Goal: Task Accomplishment & Management: Manage account settings

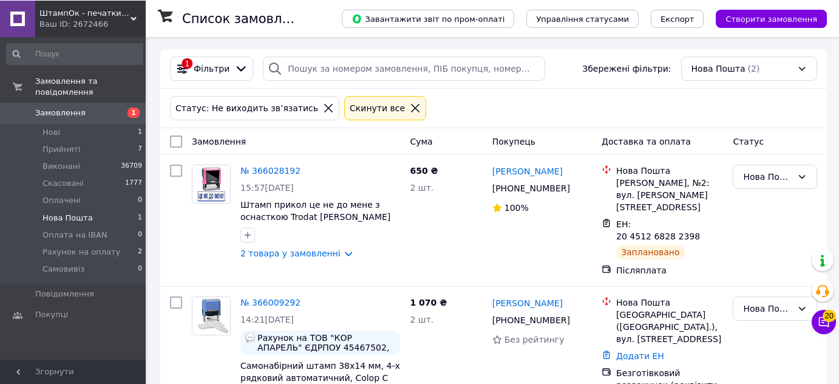
scroll to position [41, 0]
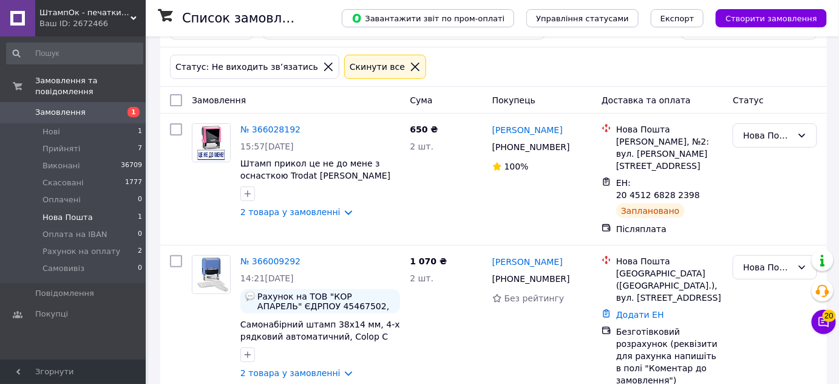
drag, startPoint x: 383, startPoint y: 70, endPoint x: 299, endPoint y: 101, distance: 89.7
click at [410, 70] on icon at bounding box center [415, 66] width 11 height 11
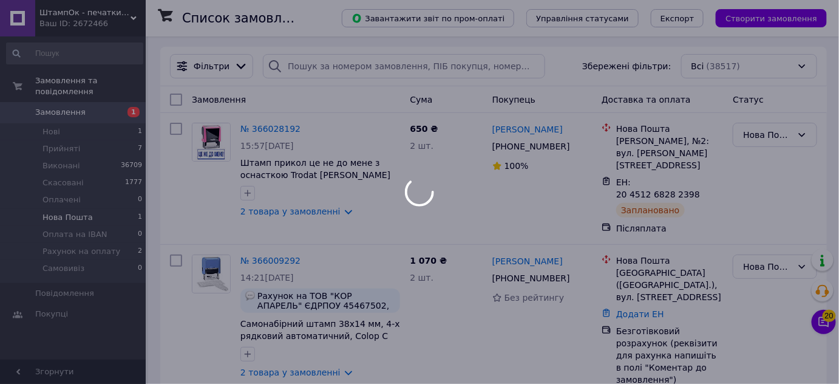
click at [60, 117] on div at bounding box center [419, 192] width 839 height 384
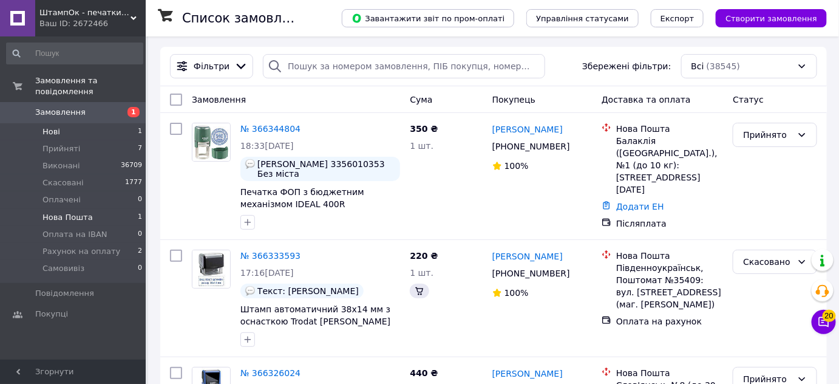
scroll to position [0, 0]
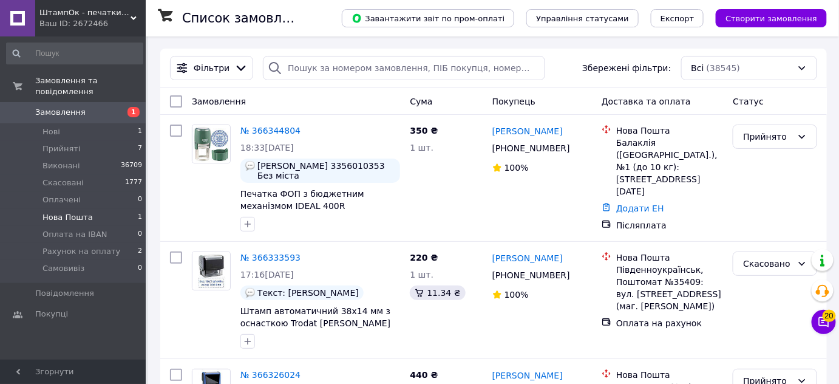
click at [74, 108] on link "Замовлення 1" at bounding box center [74, 112] width 149 height 21
click at [60, 89] on link "Замовлення та повідомлення" at bounding box center [74, 86] width 149 height 32
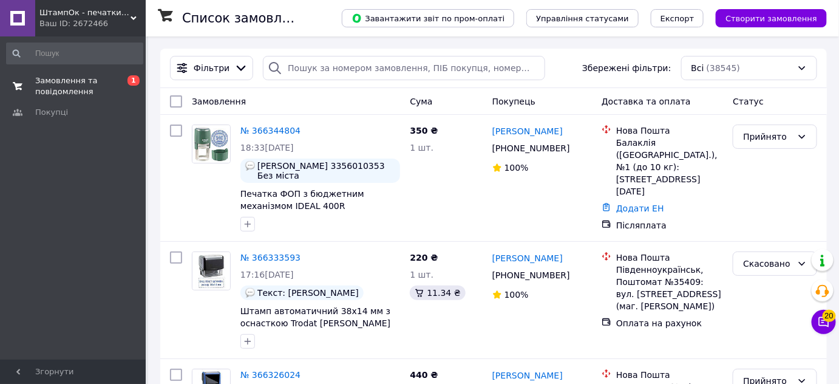
click at [76, 85] on span "Замовлення та повідомлення" at bounding box center [73, 86] width 77 height 22
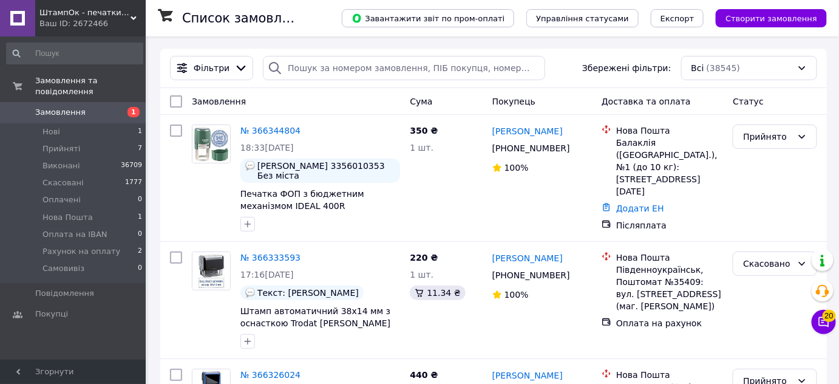
click at [73, 107] on span "Замовлення" at bounding box center [60, 112] width 50 height 11
click at [56, 143] on span "Прийняті" at bounding box center [61, 148] width 38 height 11
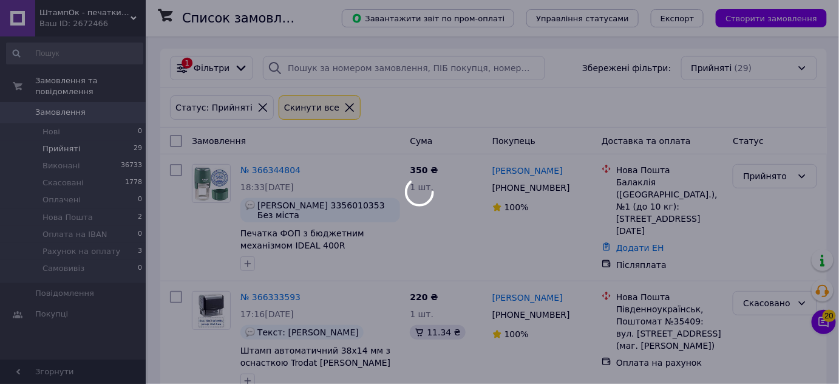
click at [65, 210] on div at bounding box center [419, 192] width 839 height 384
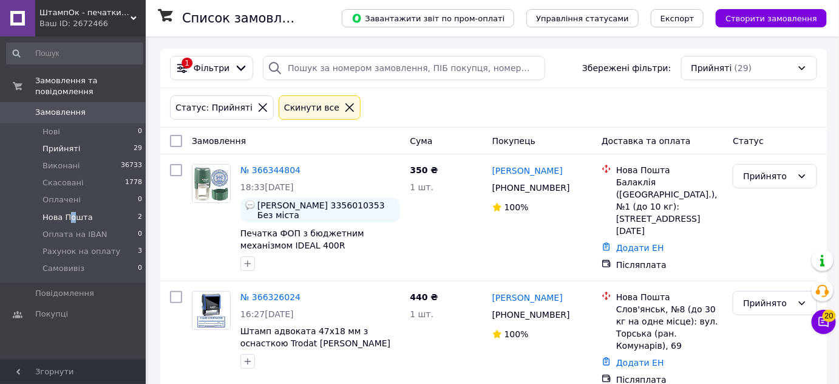
click at [72, 212] on span "Нова Пошта" at bounding box center [67, 217] width 50 height 11
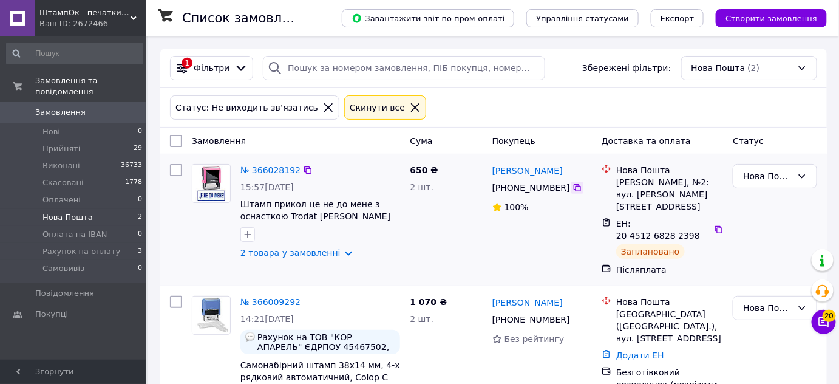
click at [572, 189] on icon at bounding box center [577, 188] width 10 height 10
click at [303, 169] on icon at bounding box center [308, 170] width 10 height 10
click at [714, 225] on icon at bounding box center [719, 230] width 10 height 10
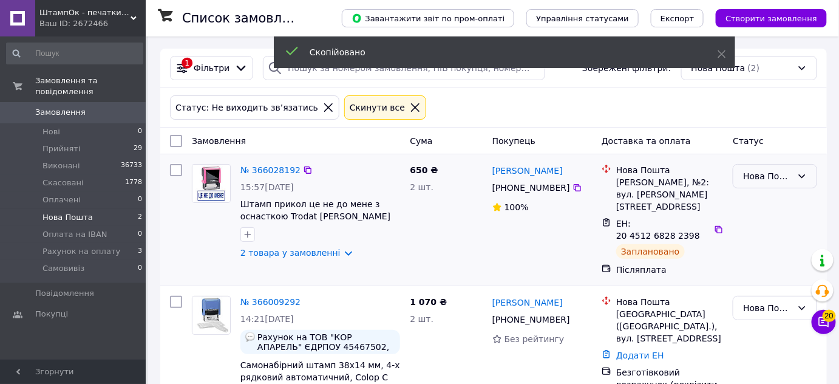
click at [751, 173] on div "Нова Пошта" at bounding box center [767, 175] width 49 height 13
click at [753, 226] on li "Виконано" at bounding box center [775, 223] width 83 height 22
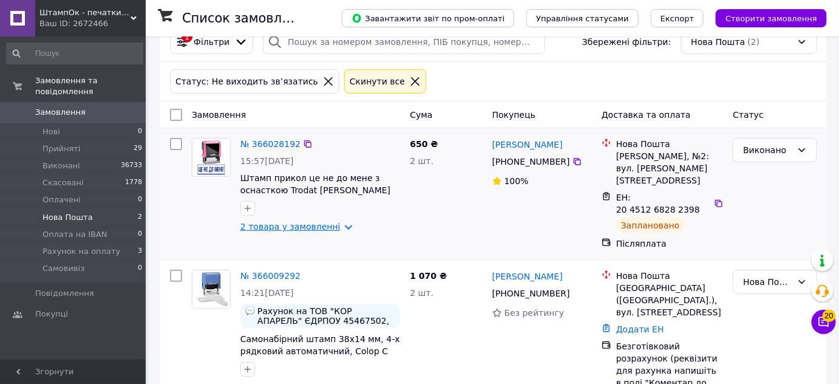
scroll to position [41, 0]
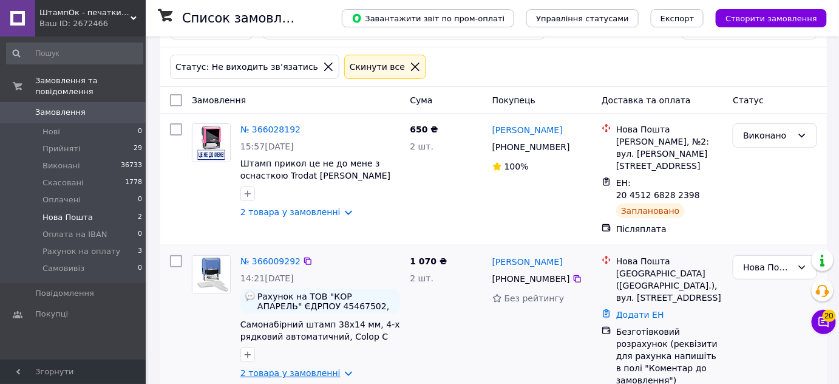
click at [336, 368] on link "2 товара у замовленні" at bounding box center [290, 373] width 100 height 10
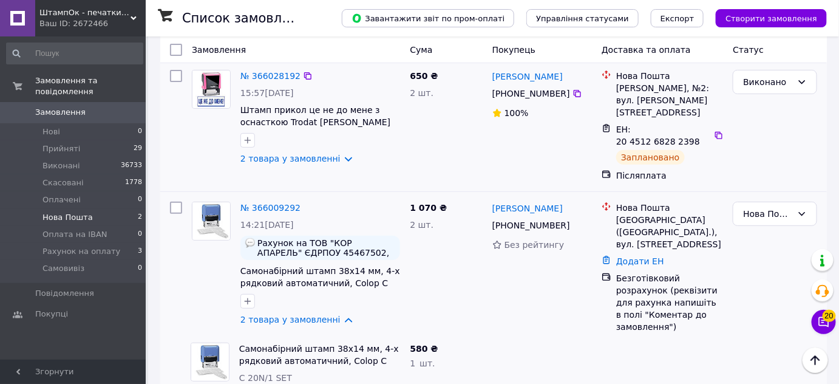
scroll to position [0, 0]
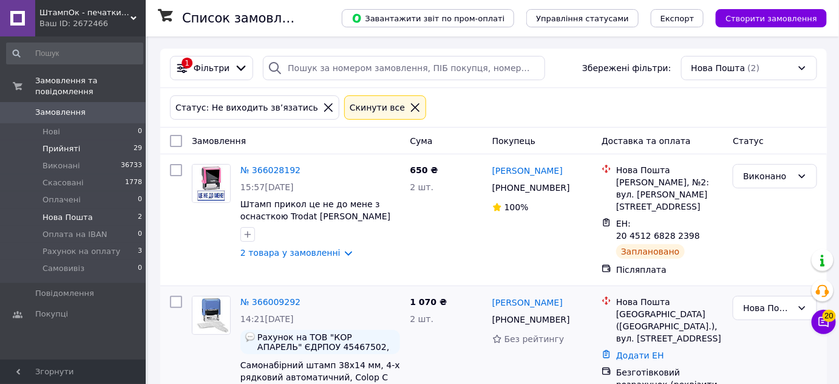
click at [71, 143] on span "Прийняті" at bounding box center [61, 148] width 38 height 11
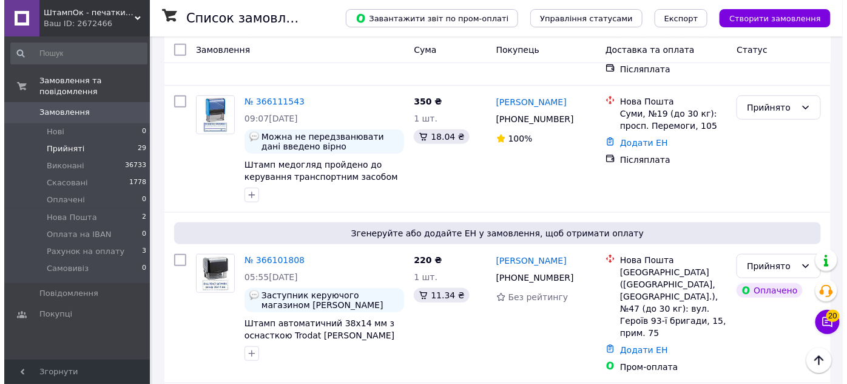
scroll to position [3355, 0]
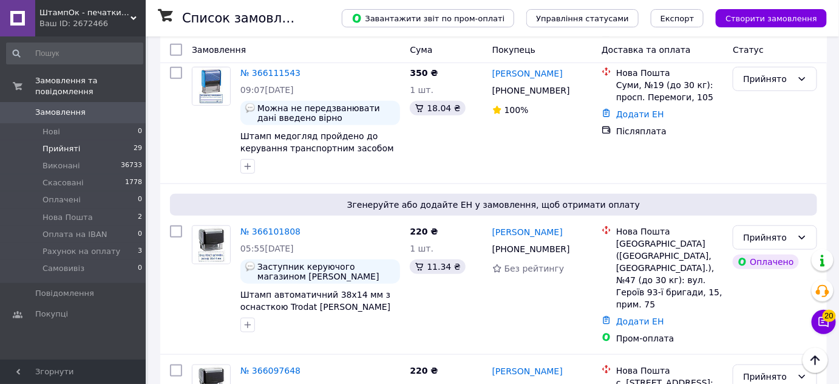
drag, startPoint x: 420, startPoint y: 358, endPoint x: 560, endPoint y: 293, distance: 154.2
drag, startPoint x: 572, startPoint y: 268, endPoint x: 511, endPoint y: 297, distance: 67.3
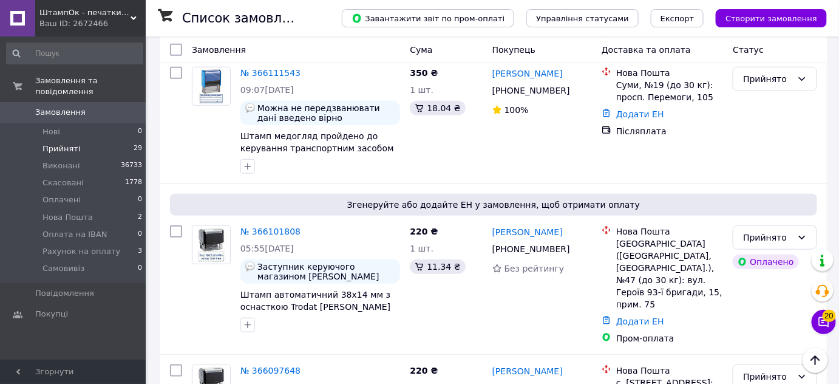
click at [761, 299] on li "Скасовано" at bounding box center [775, 303] width 83 height 22
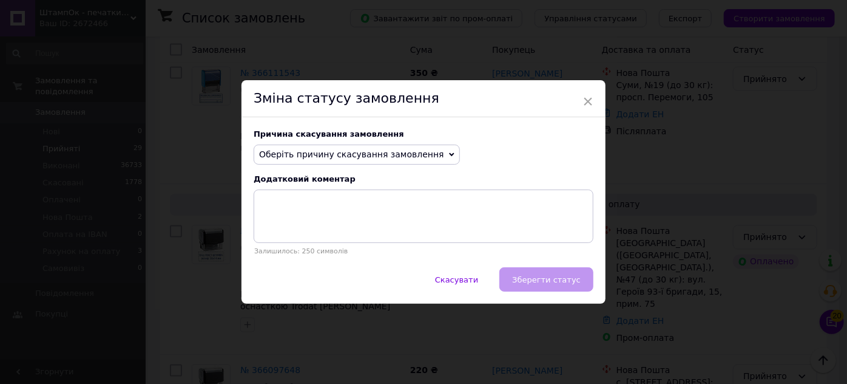
click at [279, 149] on span "Оберіть причину скасування замовлення" at bounding box center [351, 154] width 185 height 10
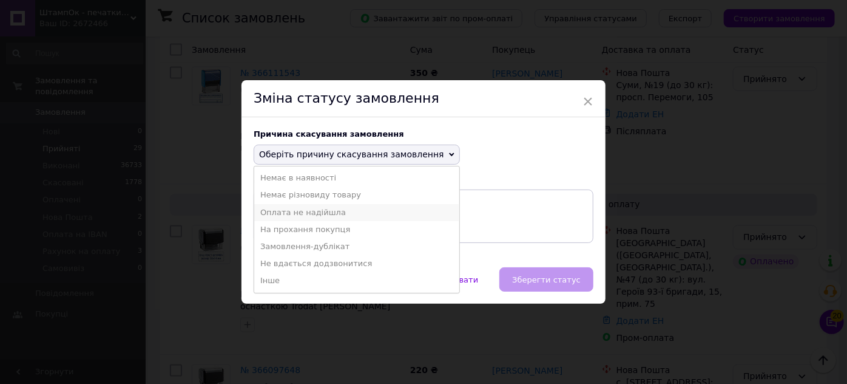
click at [316, 211] on li "Оплата не надійшла" at bounding box center [356, 212] width 205 height 17
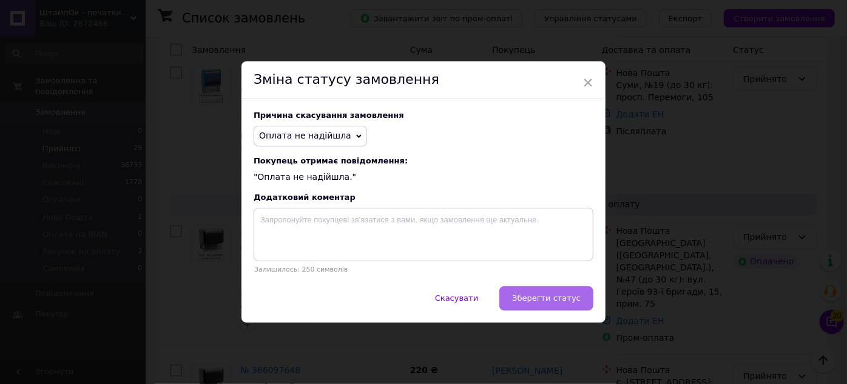
click at [557, 303] on button "Зберегти статус" at bounding box center [547, 298] width 94 height 24
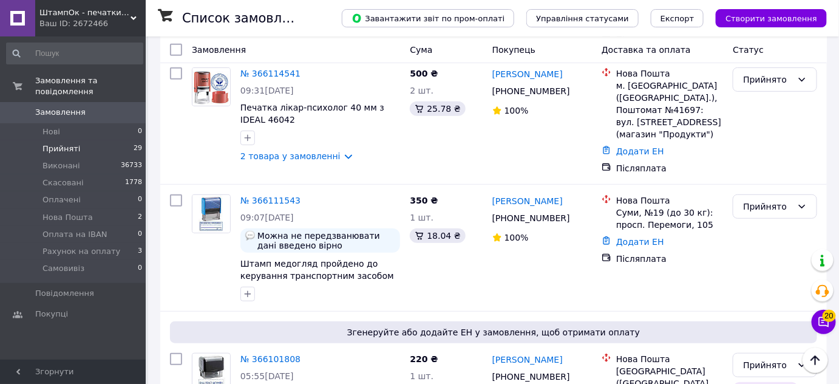
scroll to position [3220, 0]
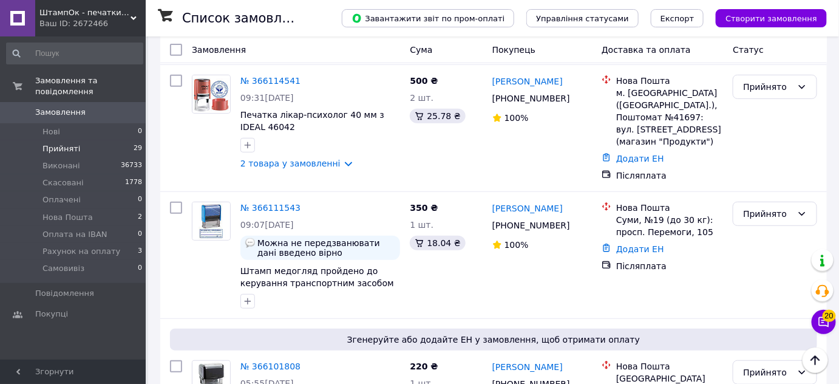
copy div "Олександр Янко +380 93 565 72 00"
drag, startPoint x: 587, startPoint y: 203, endPoint x: 495, endPoint y: 183, distance: 94.4
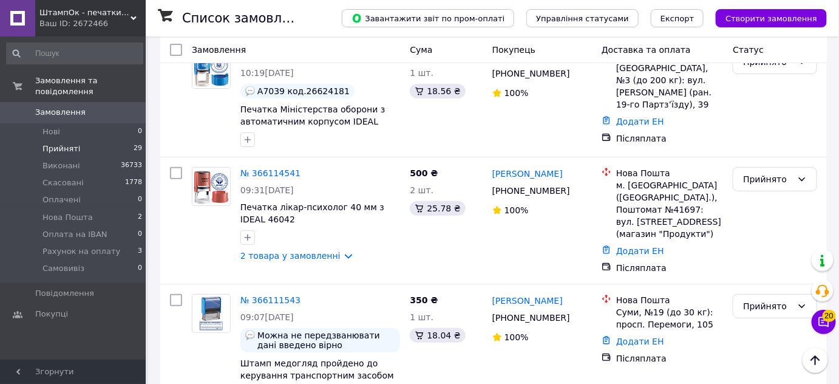
scroll to position [3111, 0]
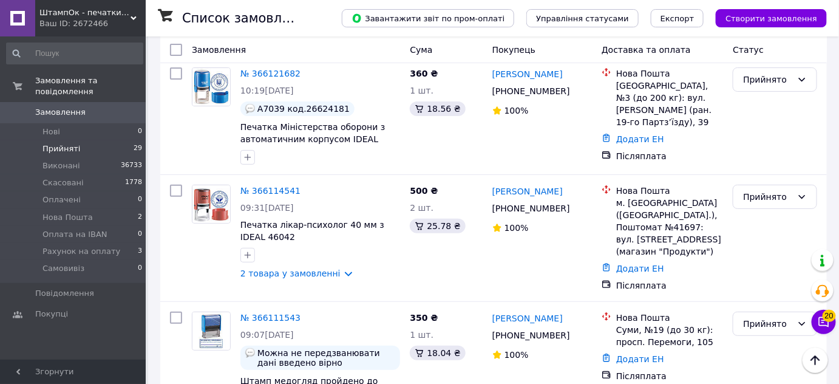
drag, startPoint x: 540, startPoint y: 185, endPoint x: 492, endPoint y: 166, distance: 52.3
copy div "Марія Красотка +380 96 635 72 49"
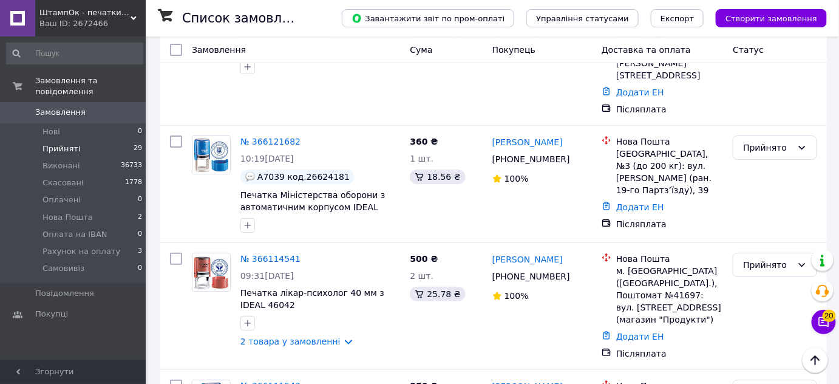
scroll to position [2945, 0]
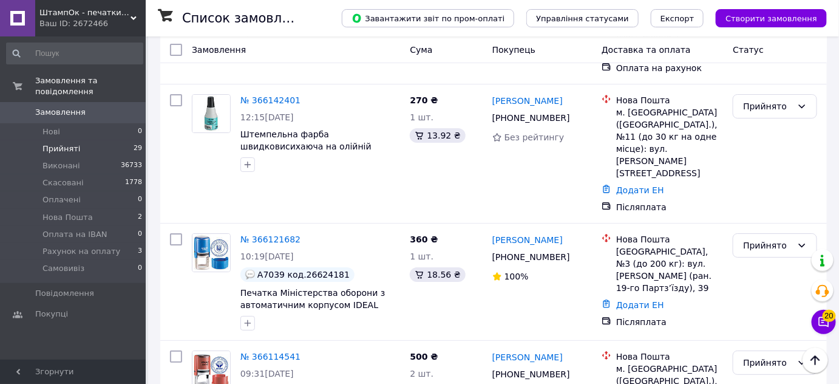
drag, startPoint x: 586, startPoint y: 188, endPoint x: 493, endPoint y: 177, distance: 92.8
copy div "Михайло Косминін +380 95 361 39 15"
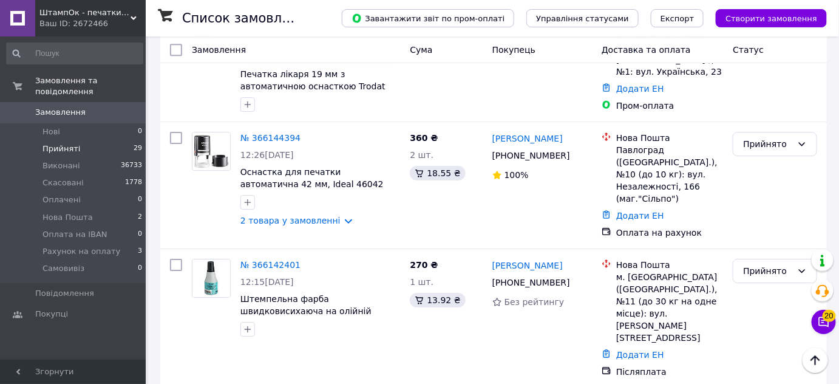
scroll to position [2779, 0]
drag, startPoint x: 594, startPoint y: 229, endPoint x: 492, endPoint y: 215, distance: 102.9
copy div "Вікторія Захарова +380 96 616 15 82"
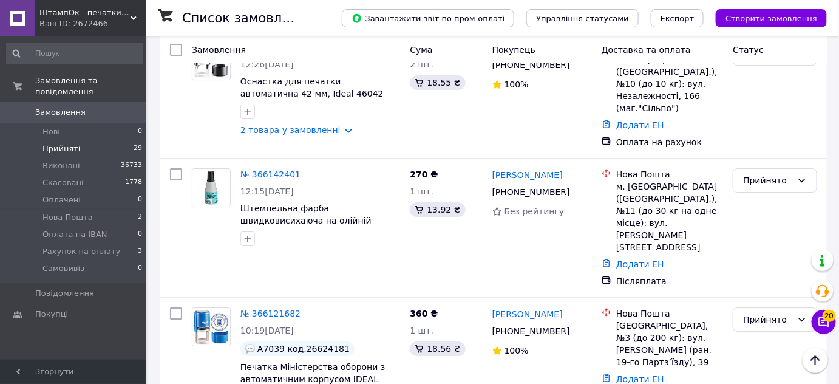
scroll to position [2890, 0]
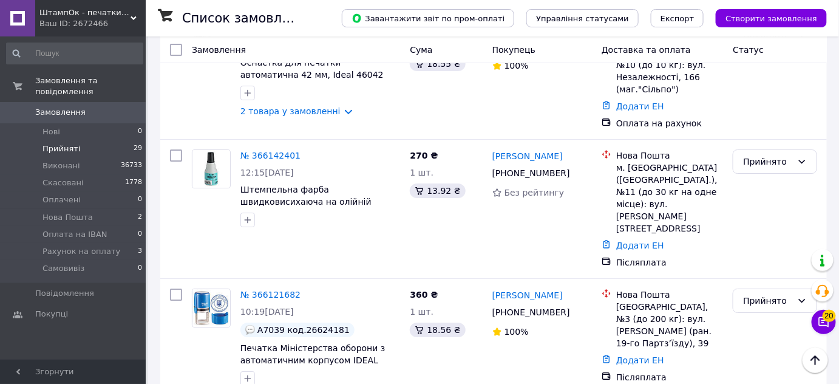
drag, startPoint x: 240, startPoint y: 302, endPoint x: 234, endPoint y: 302, distance: 6.1
copy span "S-63"
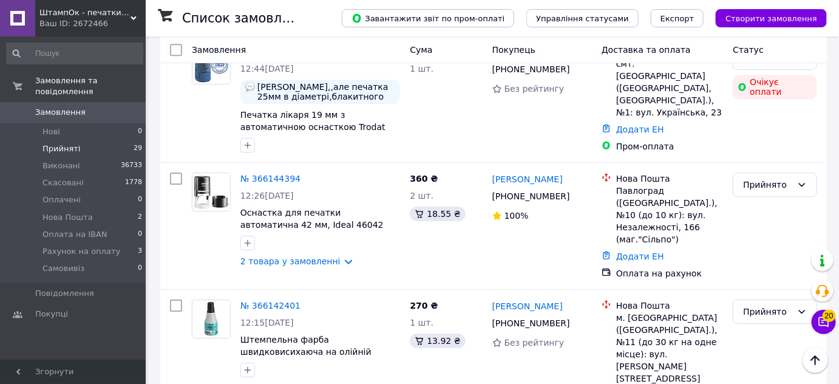
scroll to position [2724, 0]
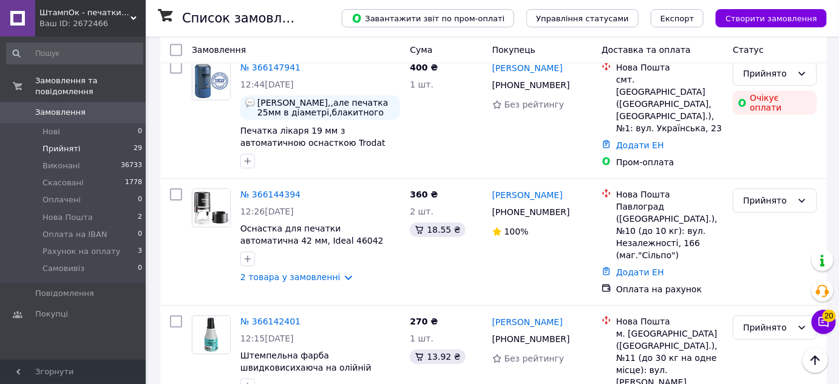
drag, startPoint x: 592, startPoint y: 172, endPoint x: 487, endPoint y: 148, distance: 107.6
copy div "Максим Чумаченко +380 95 613 34 64"
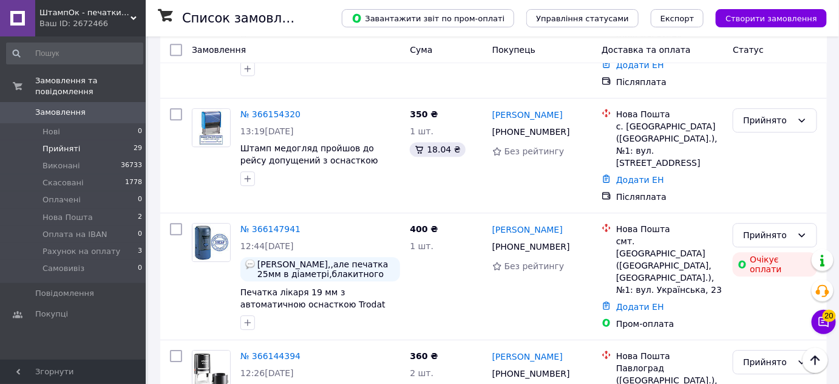
scroll to position [2559, 0]
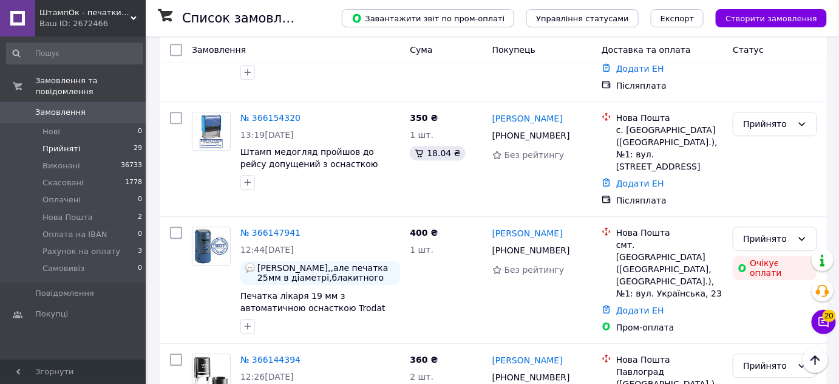
drag, startPoint x: 574, startPoint y: 216, endPoint x: 493, endPoint y: 198, distance: 83.2
copy div "Юрій Лучак +380 95 503 86 02"
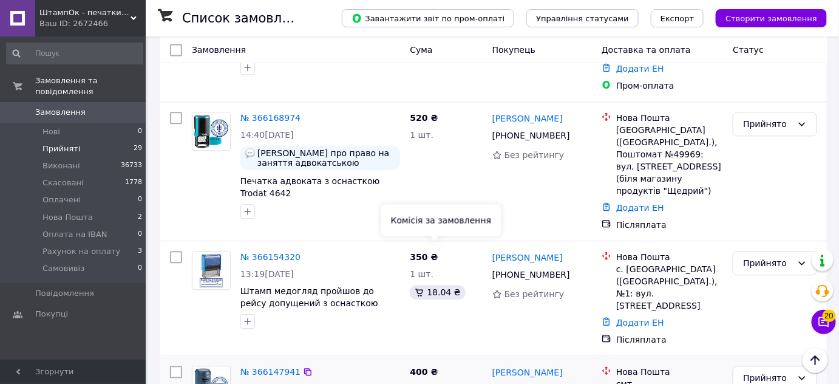
scroll to position [2393, 0]
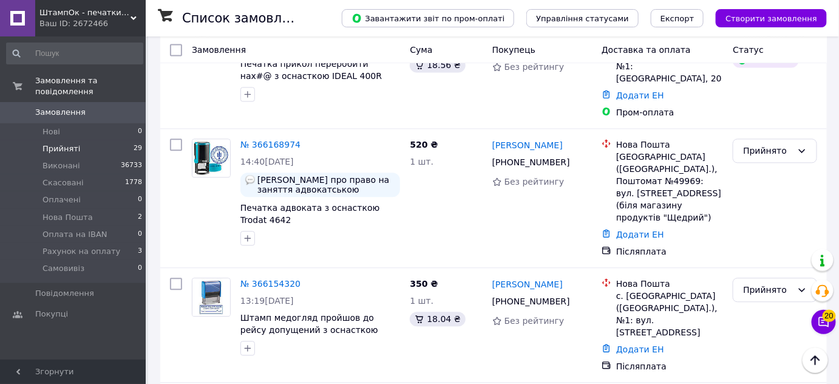
drag, startPoint x: 584, startPoint y: 260, endPoint x: 493, endPoint y: 240, distance: 93.1
copy div "Едуард Зубченко +380 93 625 57 26"
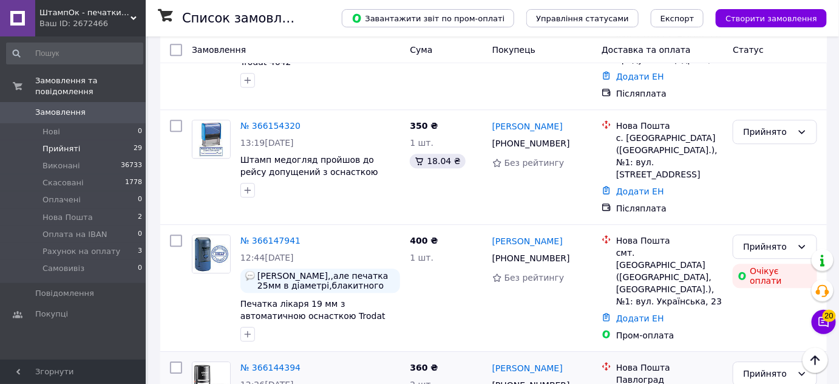
scroll to position [2559, 0]
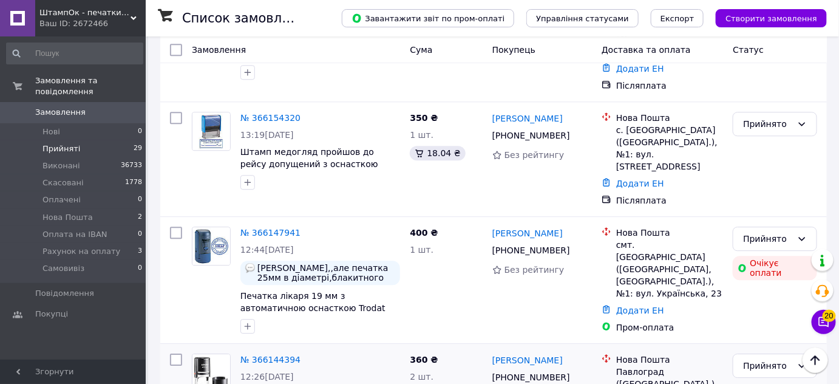
drag, startPoint x: 308, startPoint y: 222, endPoint x: 240, endPoint y: 223, distance: 67.4
copy span "46042 чорний"
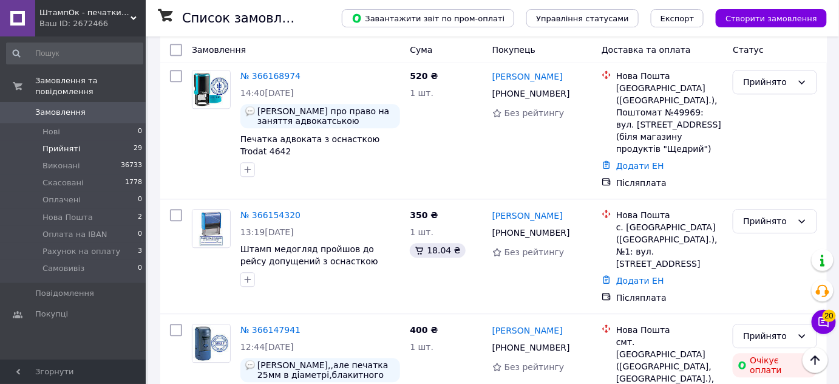
scroll to position [2448, 0]
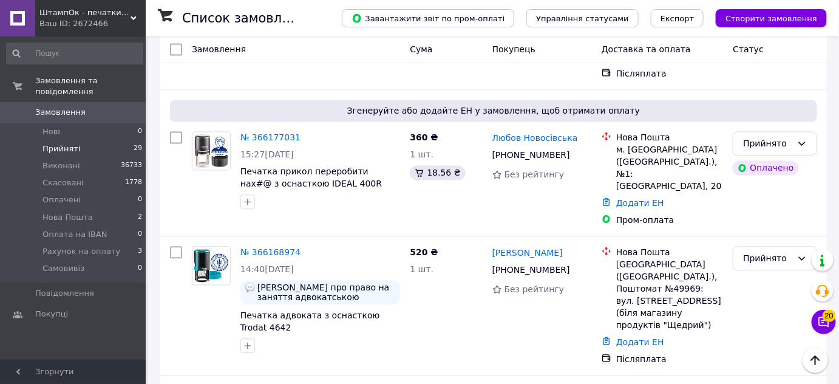
scroll to position [2283, 0]
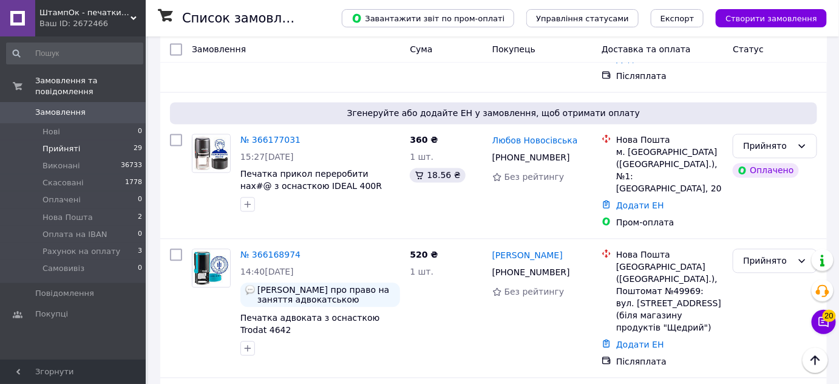
drag, startPoint x: 547, startPoint y: 232, endPoint x: 493, endPoint y: 231, distance: 53.4
drag, startPoint x: 560, startPoint y: 135, endPoint x: 489, endPoint y: 118, distance: 73.0
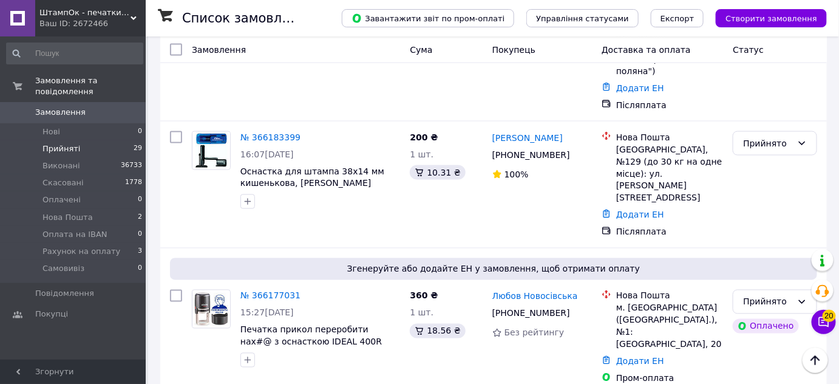
scroll to position [2117, 0]
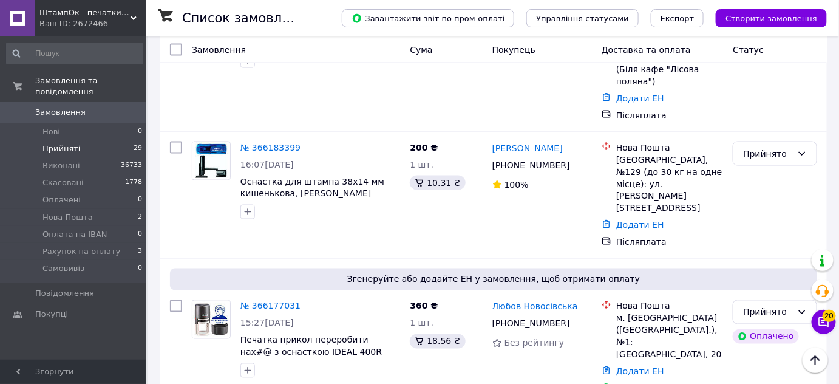
drag, startPoint x: 587, startPoint y: 182, endPoint x: 493, endPoint y: 167, distance: 94.7
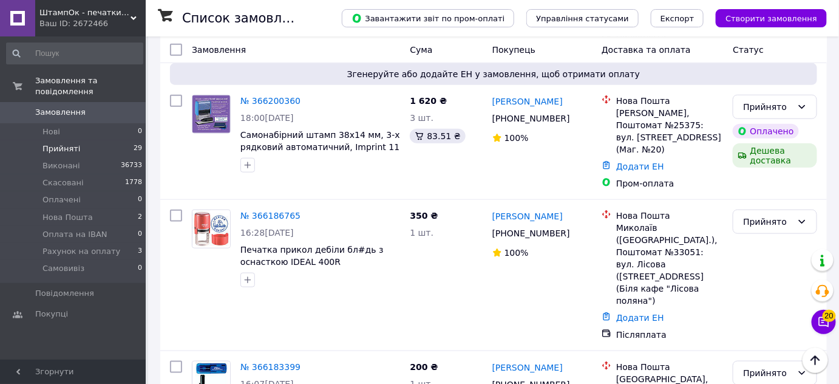
scroll to position [1897, 0]
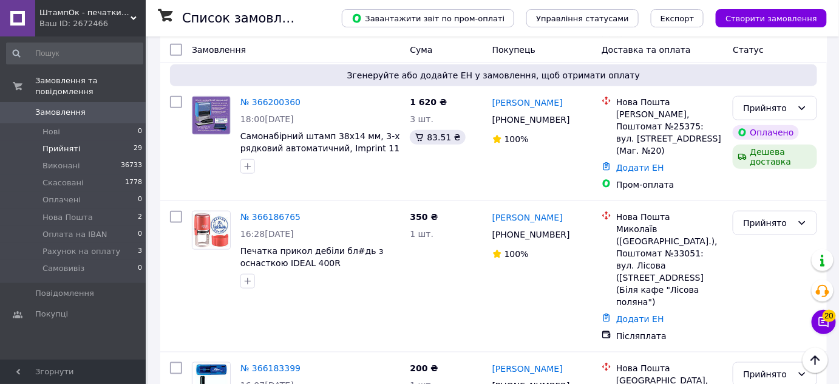
drag, startPoint x: 544, startPoint y: 288, endPoint x: 490, endPoint y: 283, distance: 54.2
drag, startPoint x: 583, startPoint y: 171, endPoint x: 495, endPoint y: 145, distance: 91.6
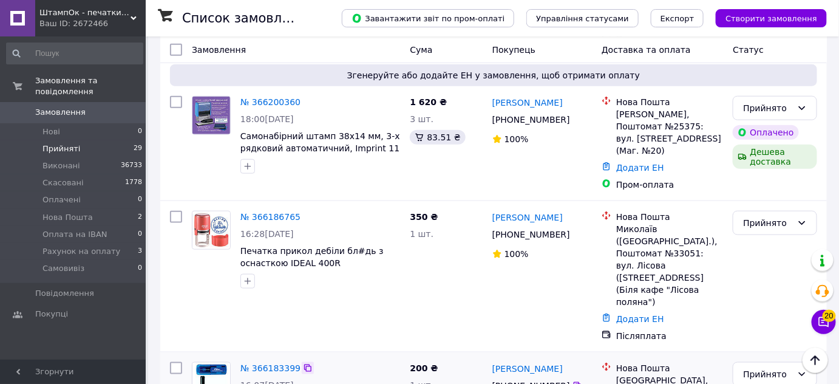
click at [303, 363] on icon at bounding box center [308, 368] width 10 height 10
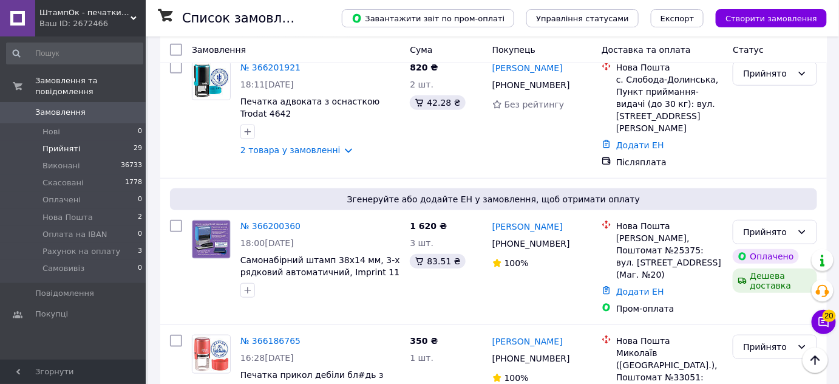
scroll to position [1731, 0]
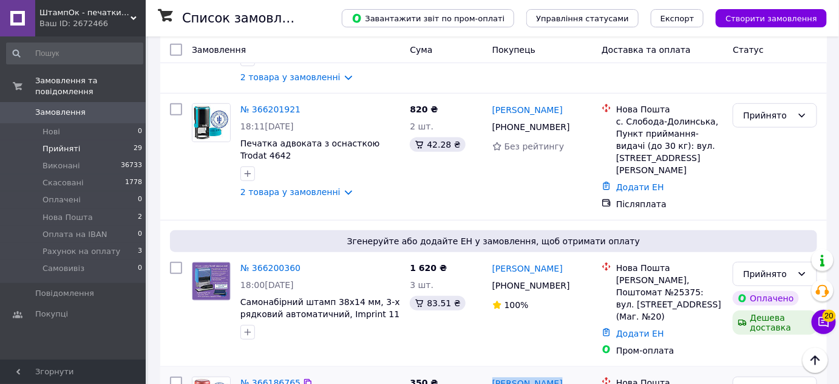
drag, startPoint x: 598, startPoint y: 220, endPoint x: 493, endPoint y: 200, distance: 106.8
drag, startPoint x: 584, startPoint y: 222, endPoint x: 489, endPoint y: 205, distance: 96.1
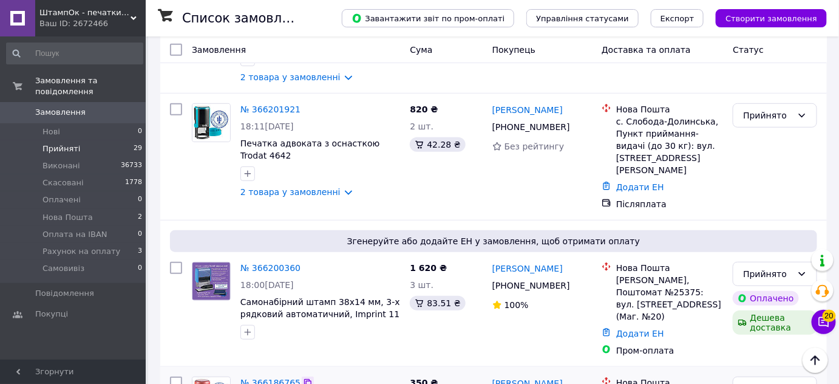
click at [303, 378] on icon at bounding box center [308, 383] width 10 height 10
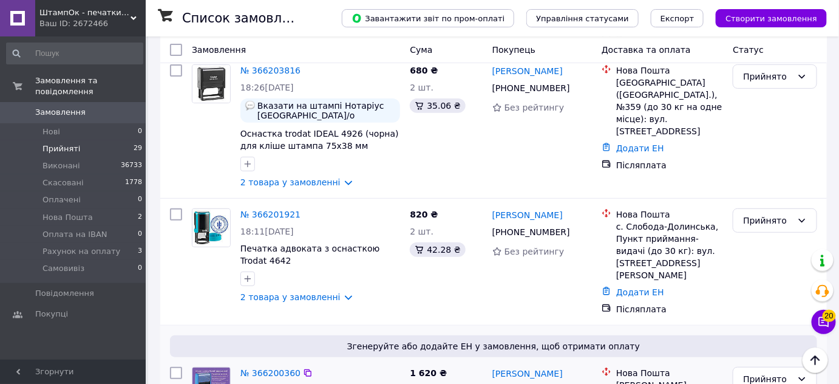
scroll to position [1621, 0]
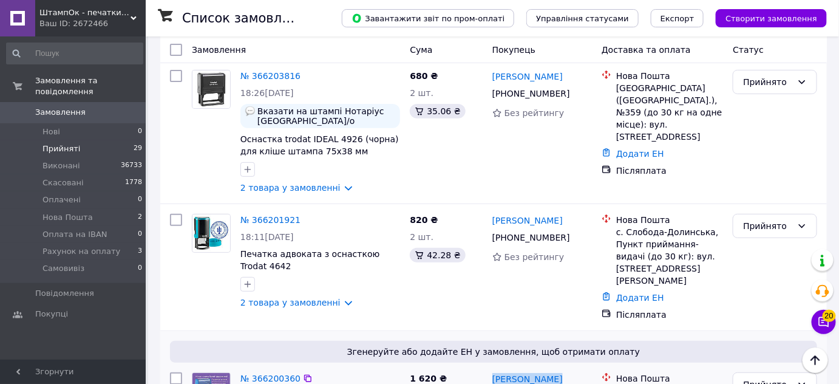
drag, startPoint x: 588, startPoint y: 222, endPoint x: 490, endPoint y: 209, distance: 99.1
click at [304, 374] on icon at bounding box center [307, 377] width 7 height 7
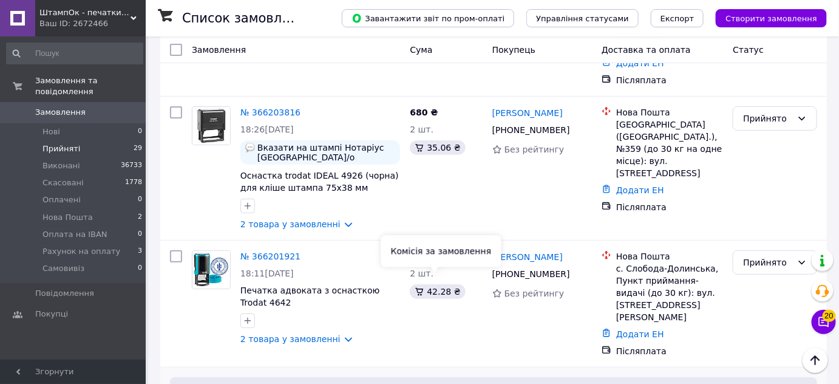
scroll to position [1565, 0]
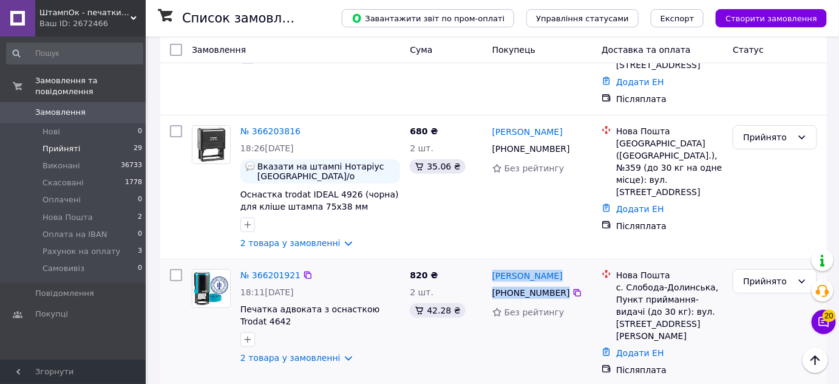
drag, startPoint x: 575, startPoint y: 132, endPoint x: 501, endPoint y: 112, distance: 76.1
click at [501, 264] on div "Роман Дикун +380 66 019 61 68 Без рейтингу" at bounding box center [541, 322] width 109 height 117
click at [304, 271] on icon at bounding box center [307, 274] width 7 height 7
click at [334, 353] on link "2 товара у замовленні" at bounding box center [290, 358] width 100 height 10
click at [336, 353] on link "2 товара у замовленні" at bounding box center [290, 358] width 100 height 10
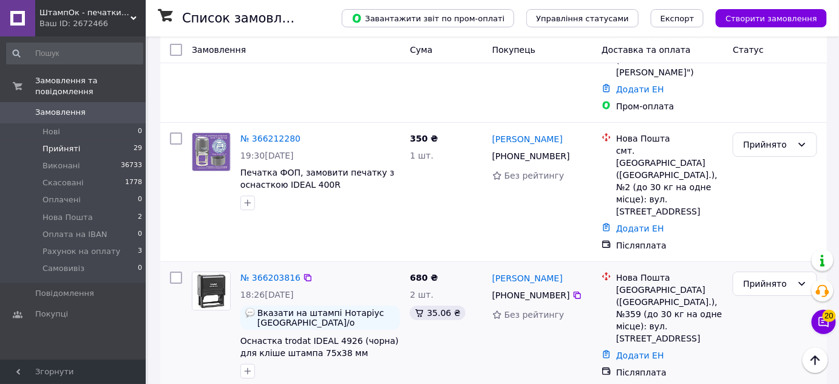
scroll to position [1400, 0]
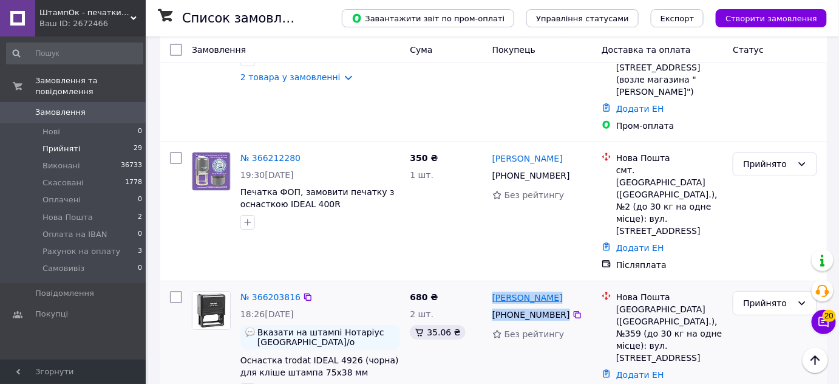
drag, startPoint x: 535, startPoint y: 148, endPoint x: 493, endPoint y: 146, distance: 41.9
click at [493, 286] on div "Станислав Волнянский +380 96 590 16 15 Без рейтингу" at bounding box center [541, 353] width 109 height 134
click at [303, 292] on icon at bounding box center [308, 297] width 10 height 10
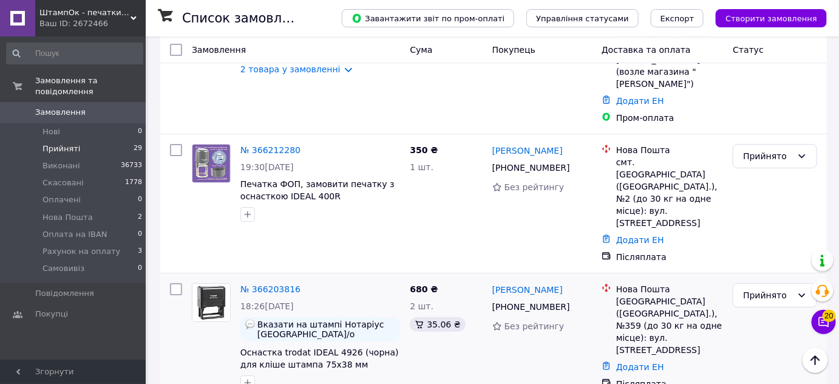
scroll to position [1455, 0]
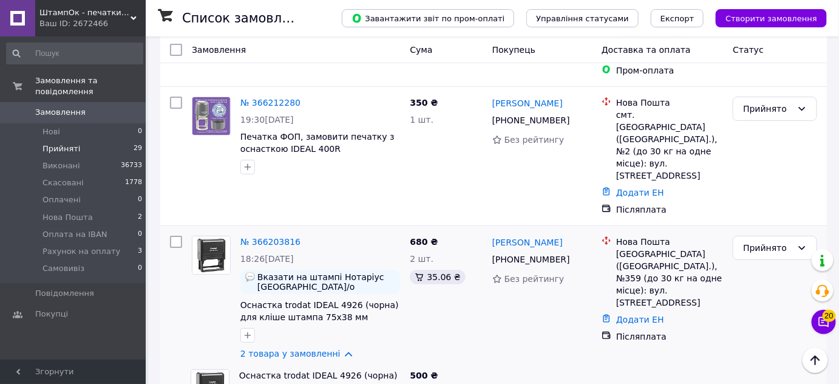
drag, startPoint x: 302, startPoint y: 249, endPoint x: 238, endPoint y: 251, distance: 63.8
click at [238, 364] on div "Оснастка trodat IDEAL 4926 (чорна) для кліше штампа 75x38 мм IDEAL 4926 чорний" at bounding box center [319, 389] width 171 height 51
drag, startPoint x: 333, startPoint y: 197, endPoint x: 344, endPoint y: 197, distance: 10.3
click at [333, 348] on link "2 товара у замовленні" at bounding box center [290, 353] width 100 height 10
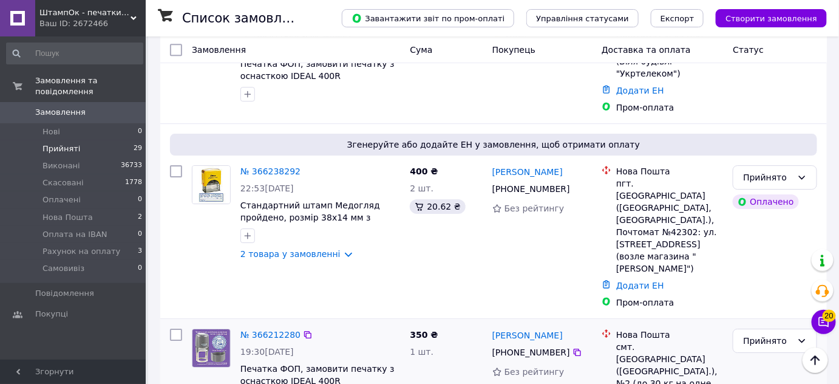
scroll to position [1179, 0]
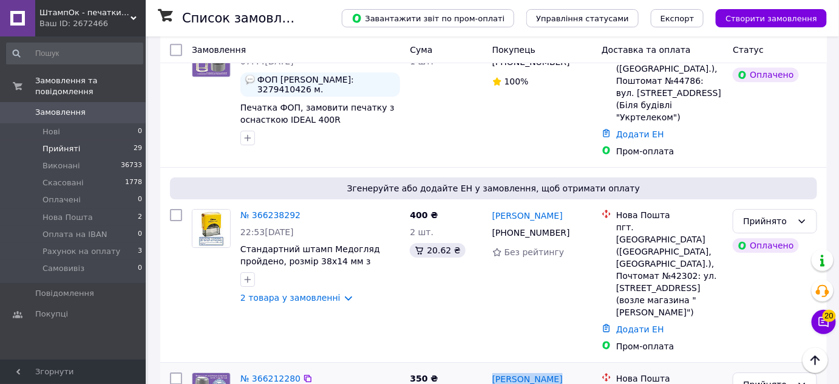
drag, startPoint x: 583, startPoint y: 262, endPoint x: 483, endPoint y: 251, distance: 100.1
drag, startPoint x: 578, startPoint y: 264, endPoint x: 490, endPoint y: 249, distance: 88.6
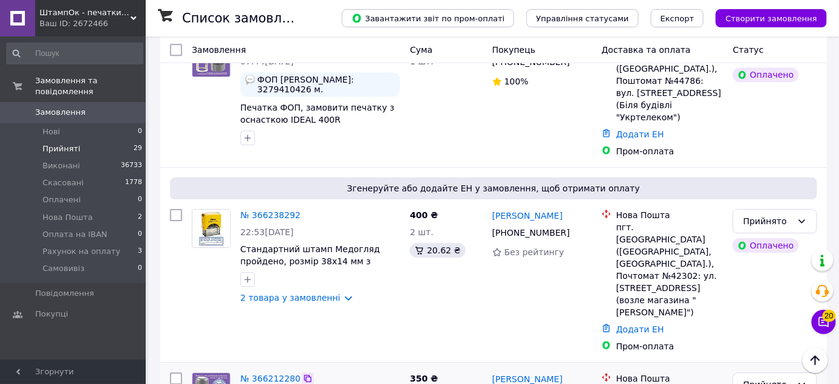
click at [304, 374] on icon at bounding box center [307, 377] width 7 height 7
drag, startPoint x: 580, startPoint y: 125, endPoint x: 491, endPoint y: 103, distance: 91.9
click at [491, 204] on div "Руслан Правденко +380 63 191 70 61 Без рейтингу" at bounding box center [541, 280] width 109 height 153
click at [303, 210] on icon at bounding box center [308, 215] width 10 height 10
click at [335, 293] on link "2 товара у замовленні" at bounding box center [290, 298] width 100 height 10
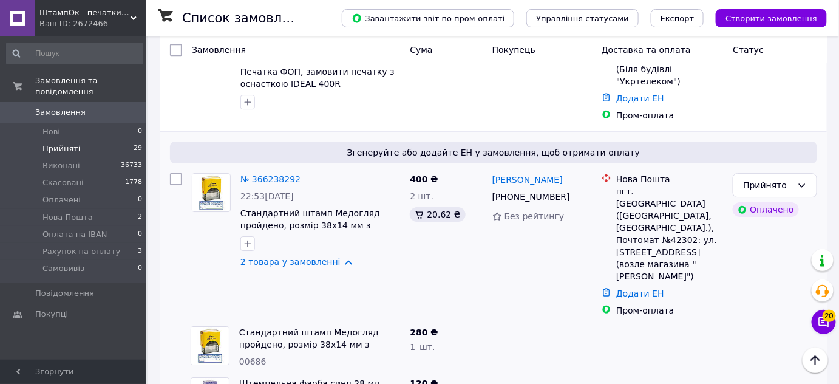
scroll to position [1235, 0]
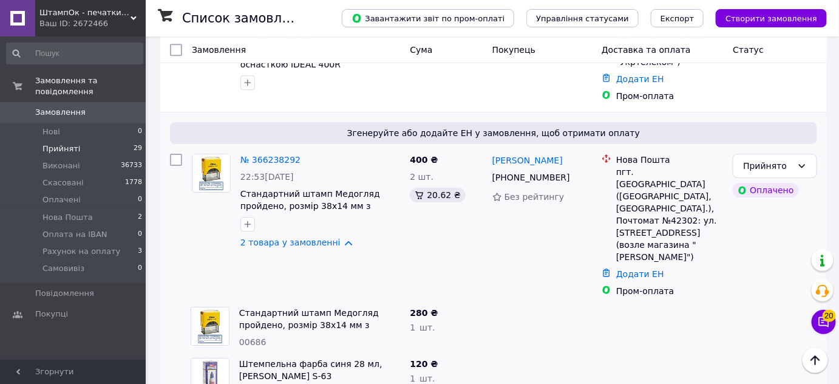
drag, startPoint x: 265, startPoint y: 260, endPoint x: 238, endPoint y: 263, distance: 27.6
click at [238, 353] on div "Штемпельна фарба синя 28 мл, Shiny S-63 S-63" at bounding box center [319, 378] width 171 height 51
drag, startPoint x: 334, startPoint y: 134, endPoint x: 340, endPoint y: 134, distance: 6.1
click at [334, 237] on link "2 товара у замовленні" at bounding box center [290, 242] width 100 height 10
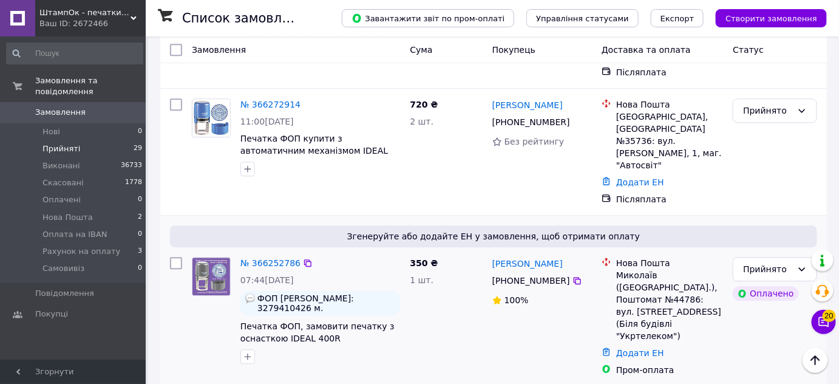
scroll to position [958, 0]
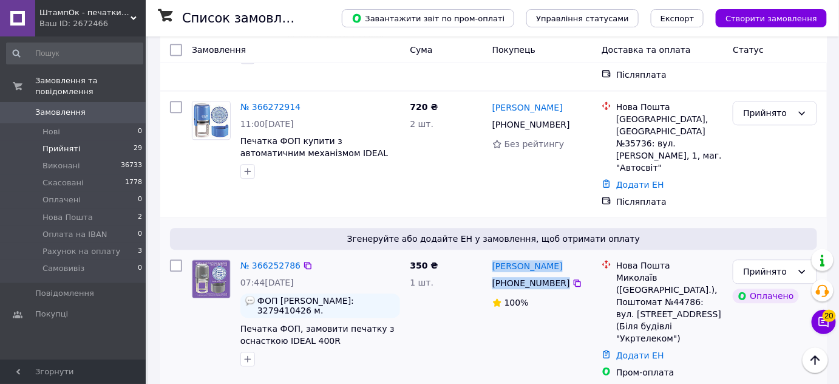
drag, startPoint x: 587, startPoint y: 189, endPoint x: 491, endPoint y: 169, distance: 98.0
click at [491, 254] on div "Олена Матросова +380 73 437 49 55 100%" at bounding box center [541, 318] width 109 height 129
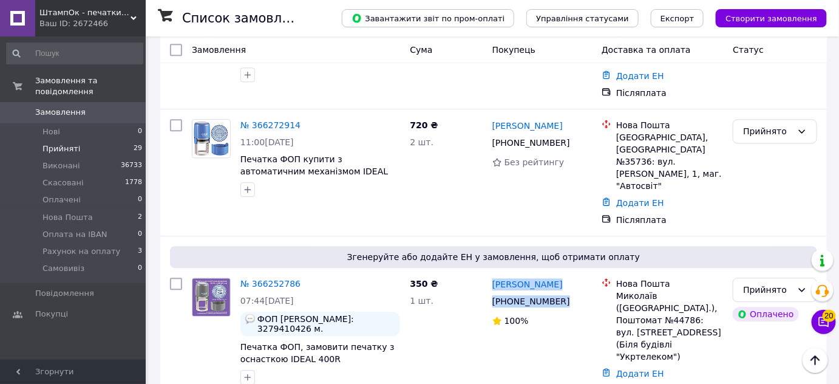
scroll to position [903, 0]
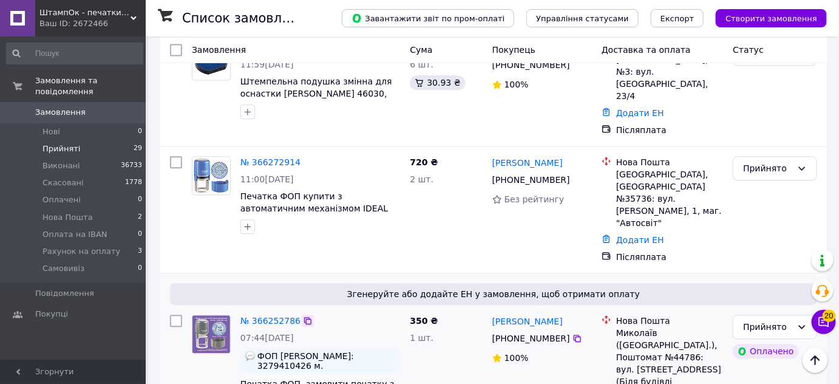
click at [303, 316] on icon at bounding box center [308, 321] width 10 height 10
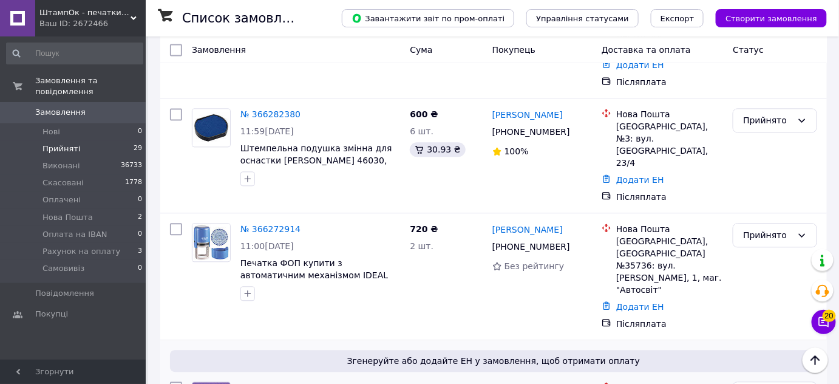
scroll to position [793, 0]
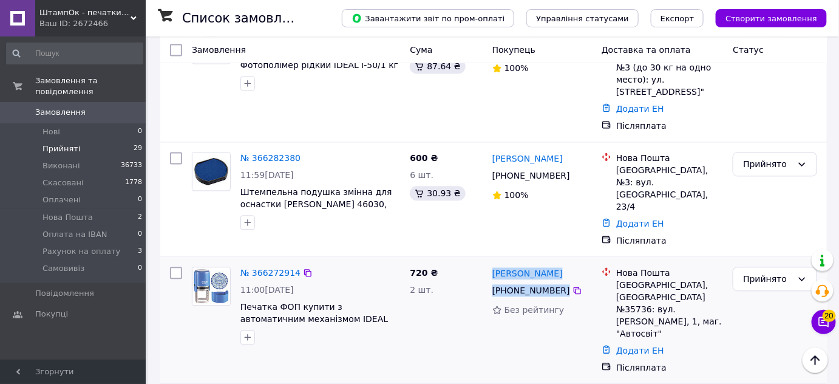
drag, startPoint x: 581, startPoint y: 210, endPoint x: 492, endPoint y: 188, distance: 92.0
click at [492, 262] on div "Іван Ходонович +380 97 816 01 88 Без рейтингу" at bounding box center [541, 320] width 109 height 117
click at [303, 268] on icon at bounding box center [308, 273] width 10 height 10
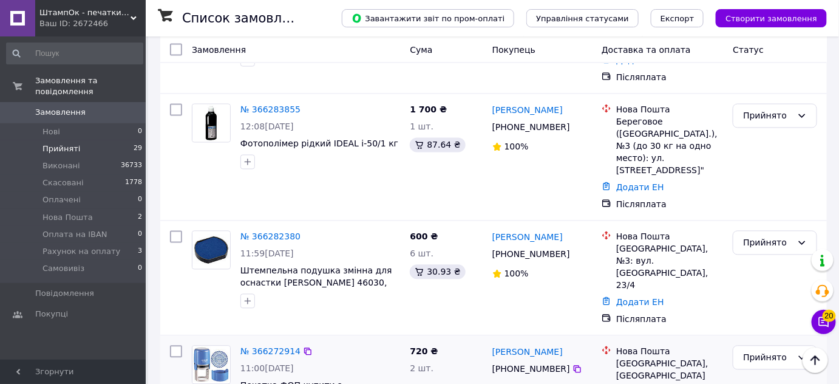
scroll to position [683, 0]
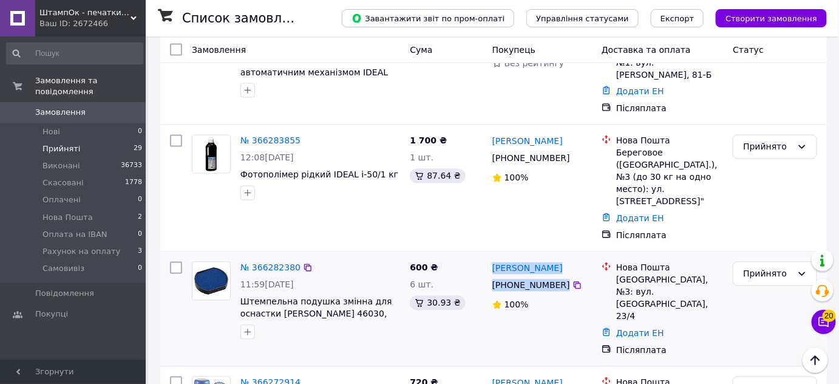
drag, startPoint x: 551, startPoint y: 214, endPoint x: 489, endPoint y: 203, distance: 62.2
click at [489, 257] on div "Иван Аксенов +380 50 507 07 75 100%" at bounding box center [541, 309] width 109 height 104
drag, startPoint x: 301, startPoint y: 200, endPoint x: 293, endPoint y: 215, distance: 16.9
click at [303, 263] on icon at bounding box center [308, 268] width 10 height 10
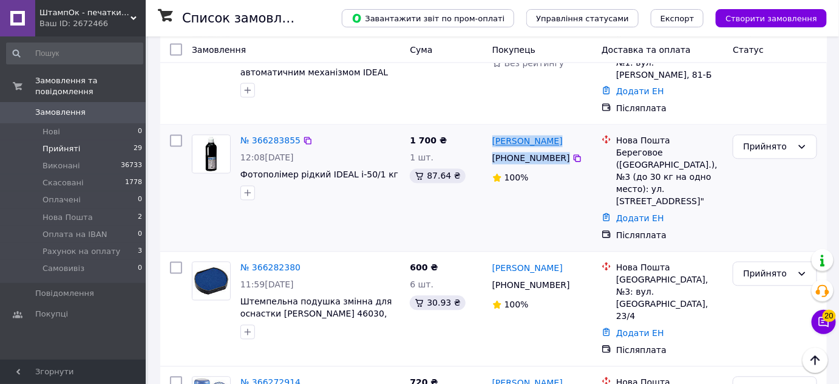
drag, startPoint x: 588, startPoint y: 102, endPoint x: 494, endPoint y: 90, distance: 94.9
click at [494, 130] on div "Флоріан Бабінцу +380 96 313 13 33 100%" at bounding box center [541, 188] width 109 height 117
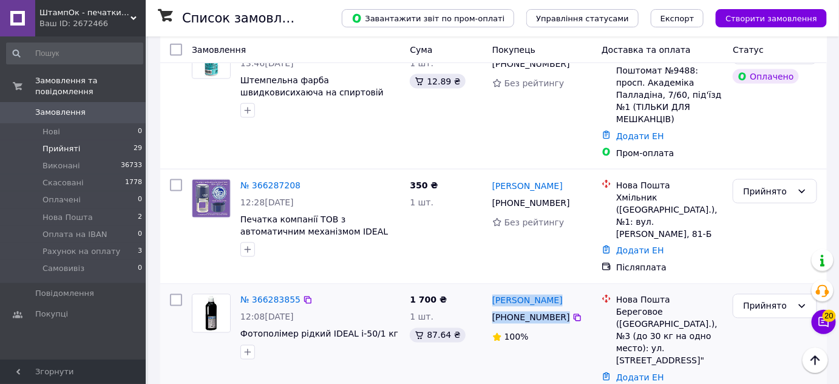
scroll to position [517, 0]
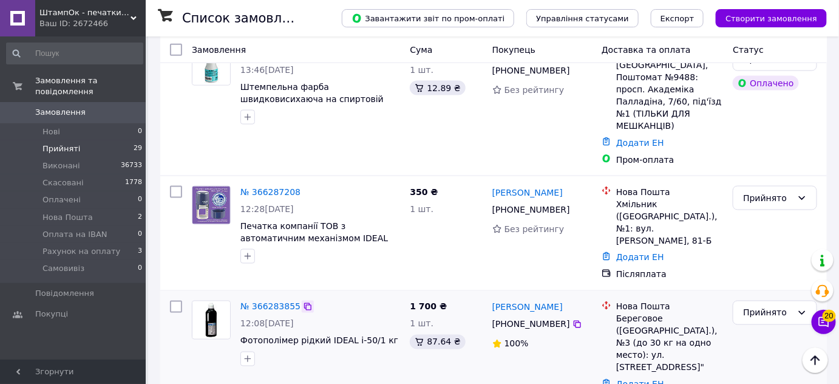
click at [303, 302] on icon at bounding box center [308, 307] width 10 height 10
drag, startPoint x: 582, startPoint y: 170, endPoint x: 495, endPoint y: 146, distance: 90.5
click at [495, 181] on div "Ярослав Сторожук +380 96 902 59 49 Без рейтингу" at bounding box center [541, 233] width 109 height 104
click at [293, 187] on link "№ 366287208" at bounding box center [270, 192] width 60 height 10
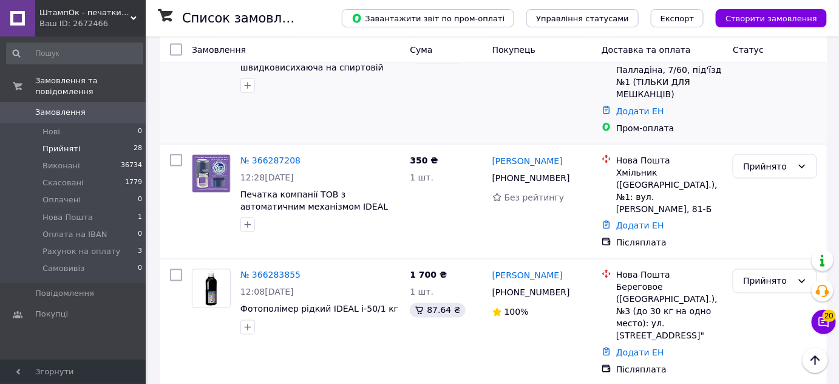
scroll to position [552, 0]
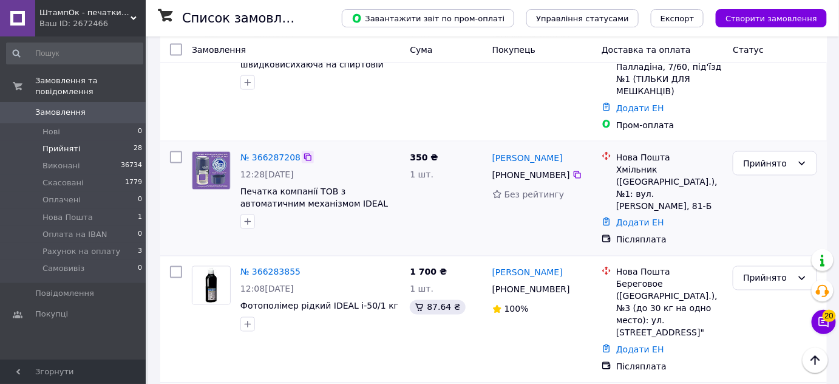
click at [303, 152] on icon at bounding box center [308, 157] width 10 height 10
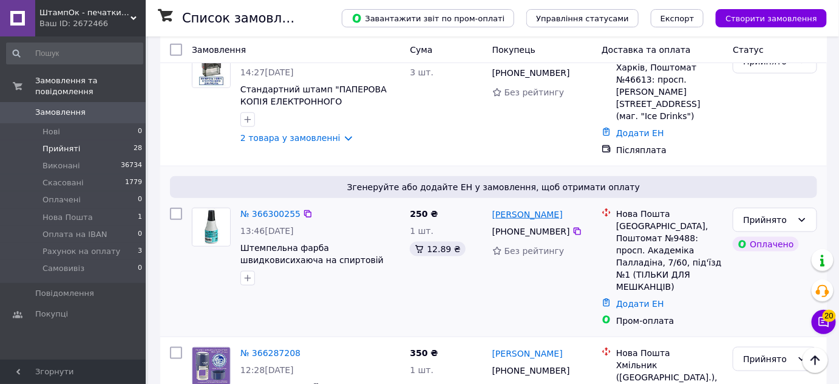
scroll to position [331, 0]
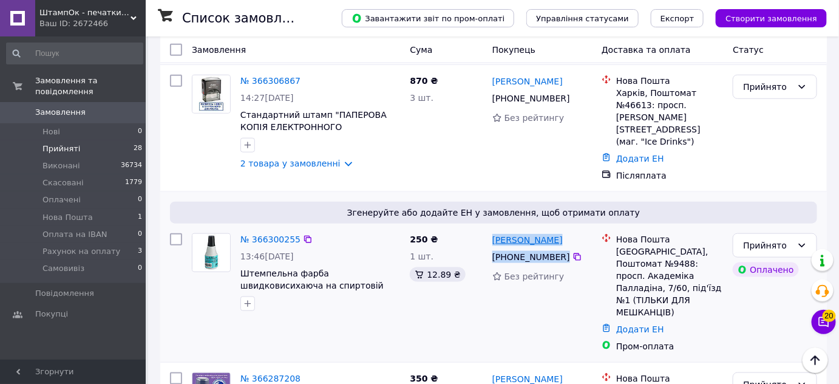
drag, startPoint x: 584, startPoint y: 244, endPoint x: 492, endPoint y: 225, distance: 94.2
click at [492, 228] on div "Андрій Гавриленко +380 67 256 12 56 Без рейтингу" at bounding box center [541, 292] width 109 height 129
click at [304, 235] on icon at bounding box center [307, 238] width 7 height 7
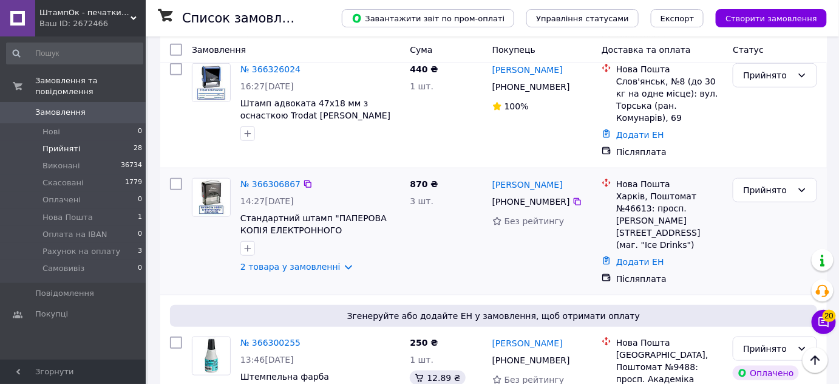
scroll to position [220, 0]
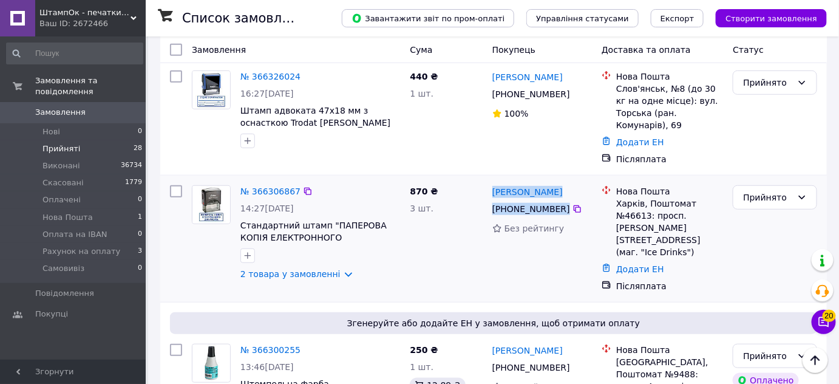
drag, startPoint x: 584, startPoint y: 206, endPoint x: 492, endPoint y: 184, distance: 94.8
click at [492, 184] on div "Єлизавета Рижова +380 98 619 00 57 Без рейтингу" at bounding box center [541, 238] width 109 height 117
click at [302, 185] on div at bounding box center [308, 191] width 12 height 12
click at [303, 188] on icon at bounding box center [308, 191] width 10 height 10
click at [331, 273] on link "2 товара у замовленні" at bounding box center [290, 274] width 100 height 10
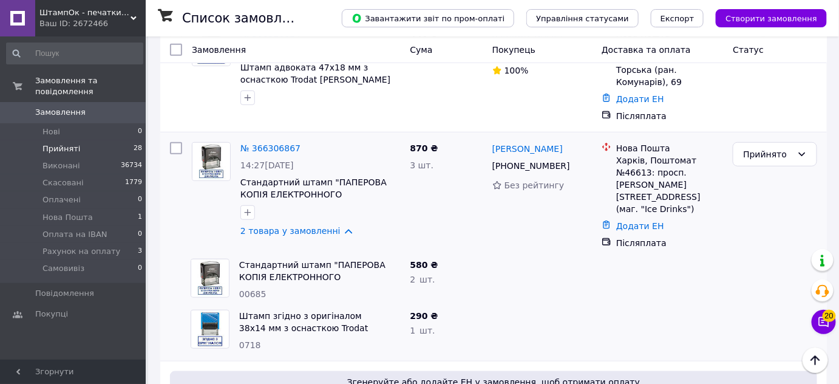
scroll to position [276, 0]
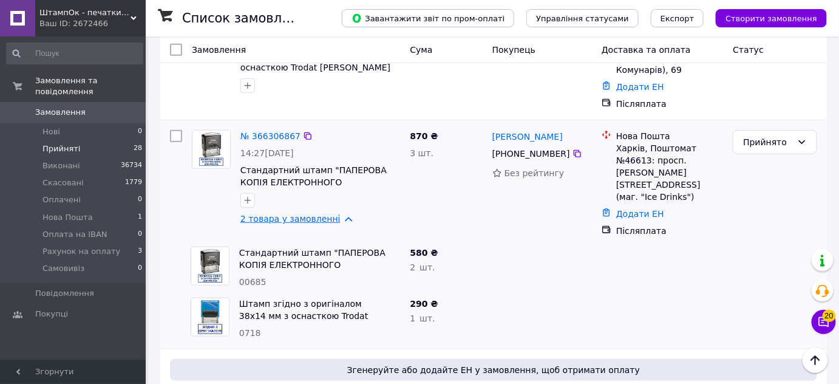
click at [336, 219] on link "2 товара у замовленні" at bounding box center [290, 219] width 100 height 10
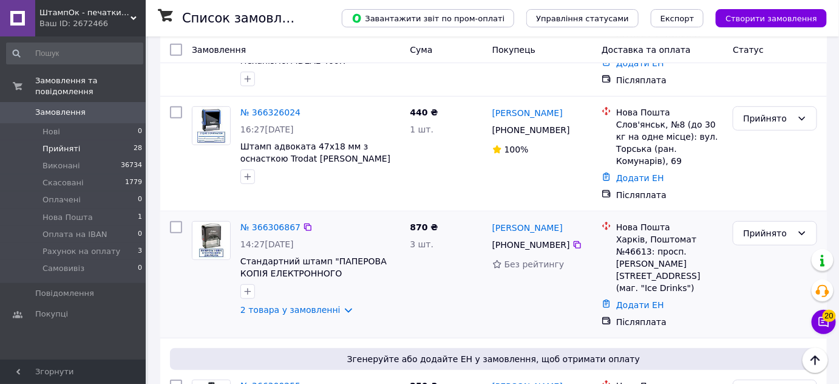
scroll to position [165, 0]
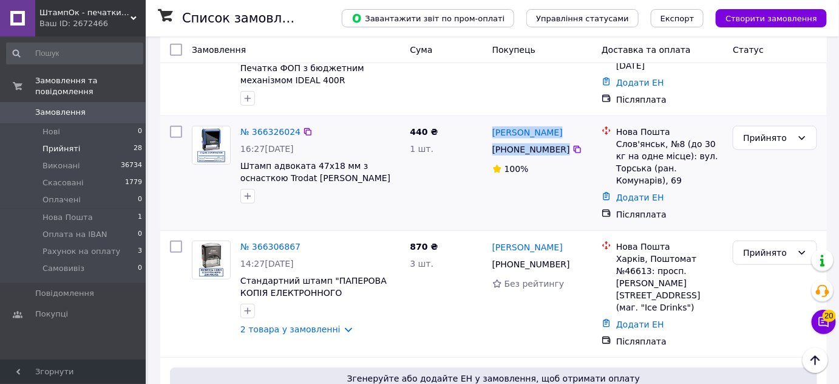
drag, startPoint x: 584, startPoint y: 144, endPoint x: 489, endPoint y: 131, distance: 96.2
click at [489, 131] on div "Анна Данченко +380 73 766 21 29 100%" at bounding box center [541, 173] width 109 height 104
click at [303, 132] on icon at bounding box center [308, 132] width 10 height 10
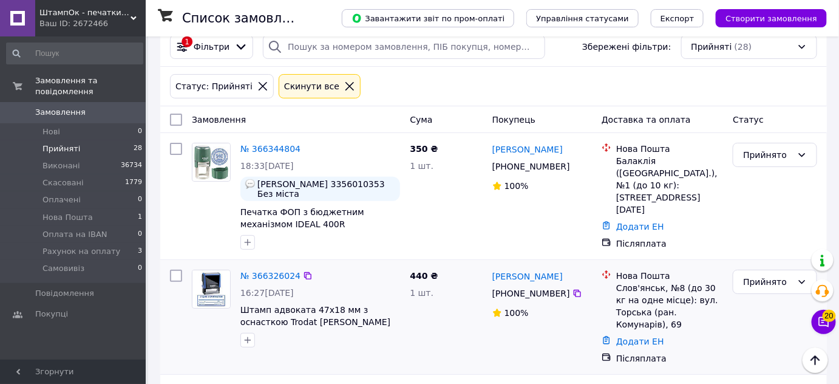
scroll to position [0, 0]
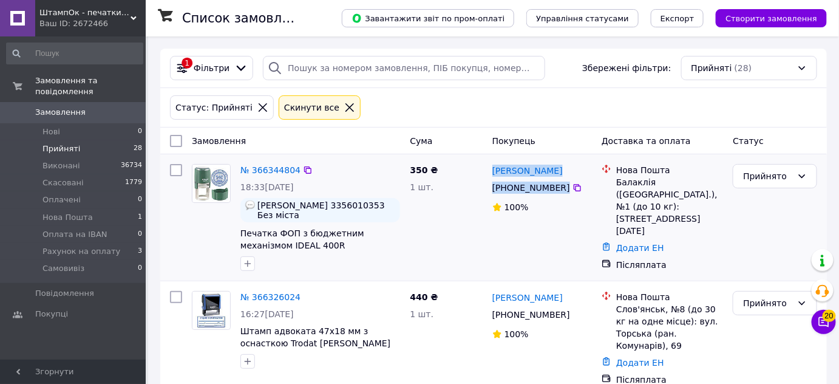
drag, startPoint x: 583, startPoint y: 189, endPoint x: 491, endPoint y: 174, distance: 93.6
click at [490, 174] on div "Марина Харченко +380 95 844 38 47 100%" at bounding box center [541, 217] width 109 height 117
click at [303, 165] on icon at bounding box center [308, 170] width 10 height 10
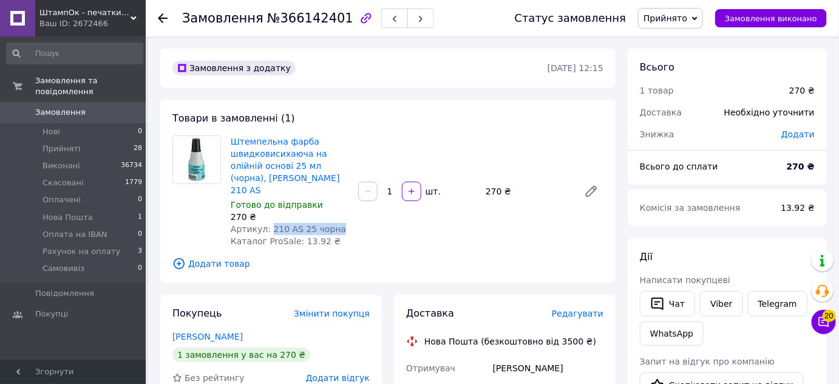
drag, startPoint x: 344, startPoint y: 217, endPoint x: 267, endPoint y: 214, distance: 76.5
click at [267, 223] on div "Артикул: 210 AS 25 чорна" at bounding box center [290, 229] width 118 height 12
copy span "210 AS 25 чорна"
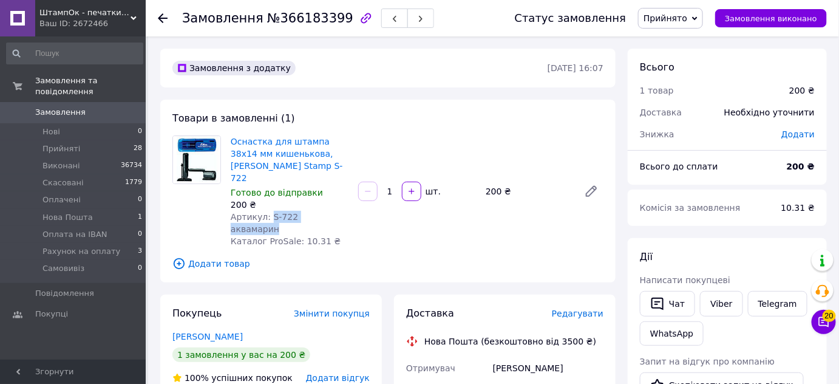
drag, startPoint x: 341, startPoint y: 205, endPoint x: 268, endPoint y: 206, distance: 73.5
click at [268, 211] on div "Артикул: S-722 аквамарин" at bounding box center [290, 223] width 118 height 24
copy span "S-722 аквамарин"
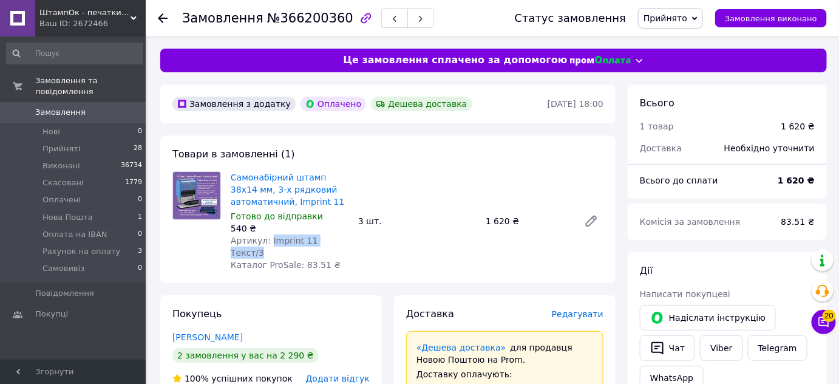
drag, startPoint x: 331, startPoint y: 237, endPoint x: 265, endPoint y: 238, distance: 66.2
click at [265, 238] on div "Артикул: Imprint 11 Текст/3" at bounding box center [290, 246] width 118 height 24
copy span "Imprint 11 Текст/3"
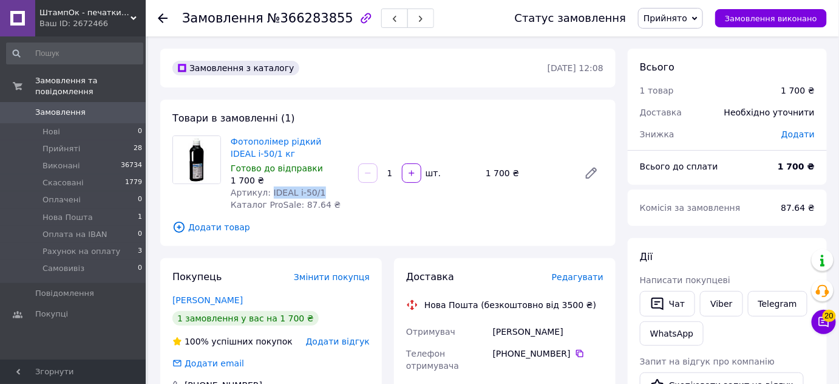
drag, startPoint x: 322, startPoint y: 191, endPoint x: 265, endPoint y: 192, distance: 57.1
click at [265, 192] on div "Артикул: IDEAL i-50/1" at bounding box center [290, 192] width 118 height 12
copy span "IDEAL i-50/1"
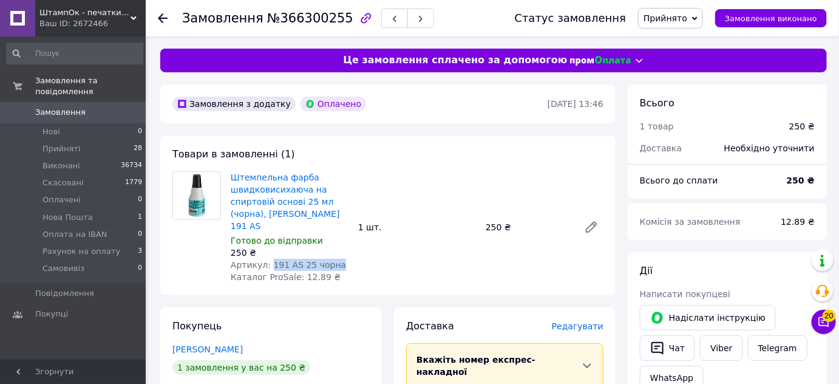
drag, startPoint x: 333, startPoint y: 249, endPoint x: 266, endPoint y: 250, distance: 66.8
click at [266, 259] on div "Артикул: 191 AS 25 чорна" at bounding box center [290, 265] width 118 height 12
copy span "191 AS 25 чорна"
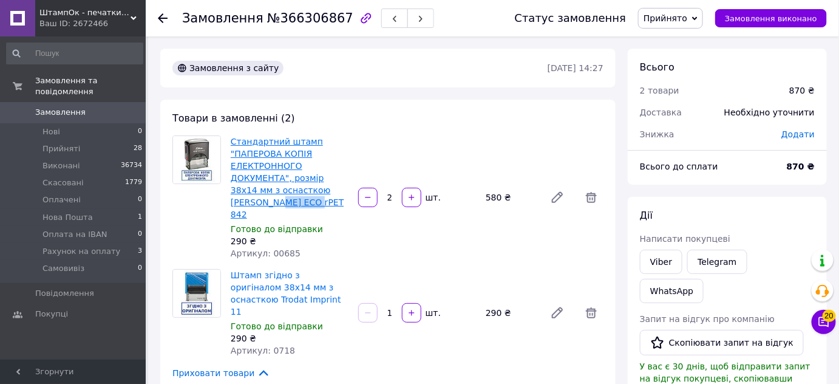
drag, startPoint x: 273, startPoint y: 208, endPoint x: 231, endPoint y: 202, distance: 42.3
click at [231, 202] on span "Стандартний штамп "ПАПЕРОВА КОПІЯ ЕЛЕКТРОННОГО ДОКУМЕНТА", розмір 38х14 мм з ос…" at bounding box center [290, 177] width 118 height 85
copy link "rPET 842"
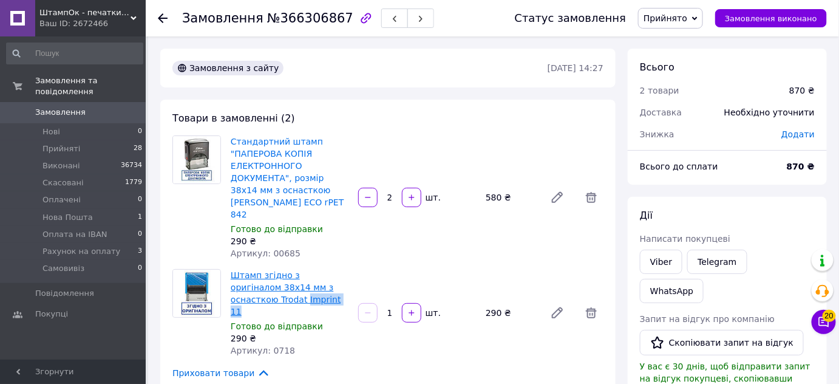
drag, startPoint x: 275, startPoint y: 288, endPoint x: 231, endPoint y: 288, distance: 43.7
click at [231, 288] on span "Штамп згідно з оригіналом 38x14 мм з оснасткою Trodat Imprint 11" at bounding box center [290, 293] width 118 height 49
copy link "Imprint 11"
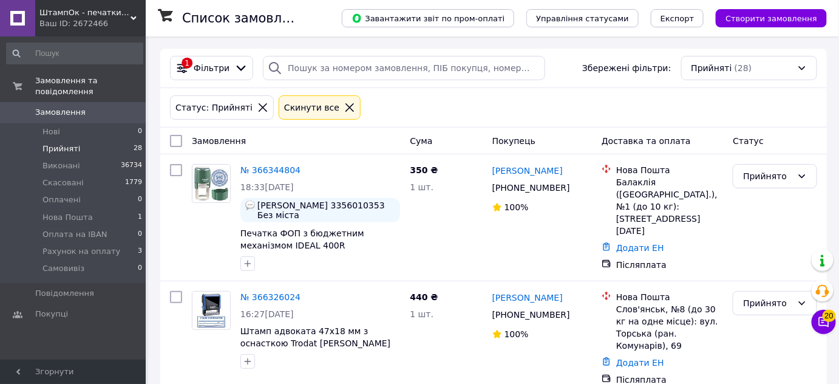
click at [78, 107] on span "Замовлення" at bounding box center [60, 112] width 50 height 11
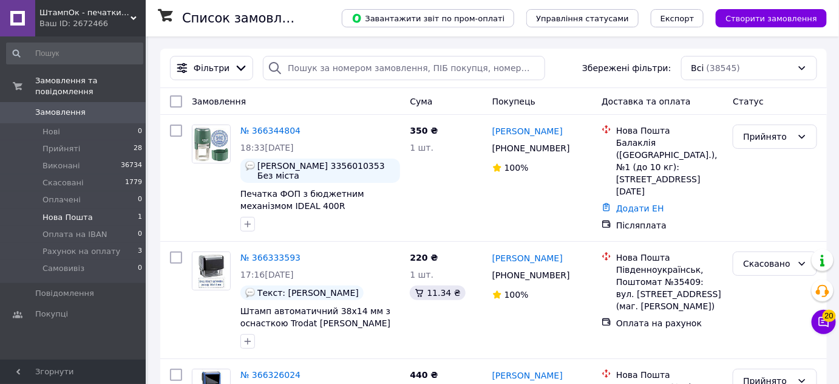
click at [87, 209] on li "Нова Пошта 1" at bounding box center [74, 217] width 149 height 17
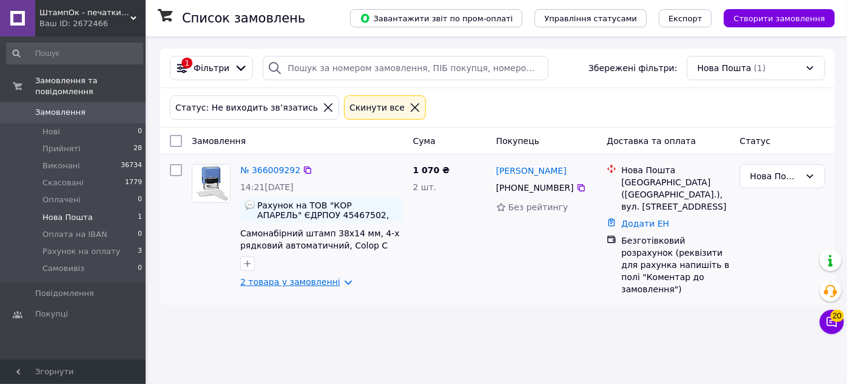
click at [335, 283] on link "2 товара у замовленні" at bounding box center [290, 282] width 100 height 10
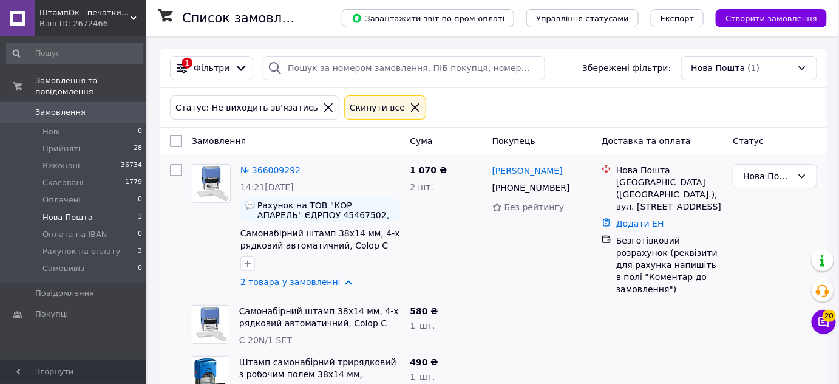
click at [93, 107] on span "Замовлення" at bounding box center [73, 112] width 77 height 11
